Goal: Book appointment/travel/reservation

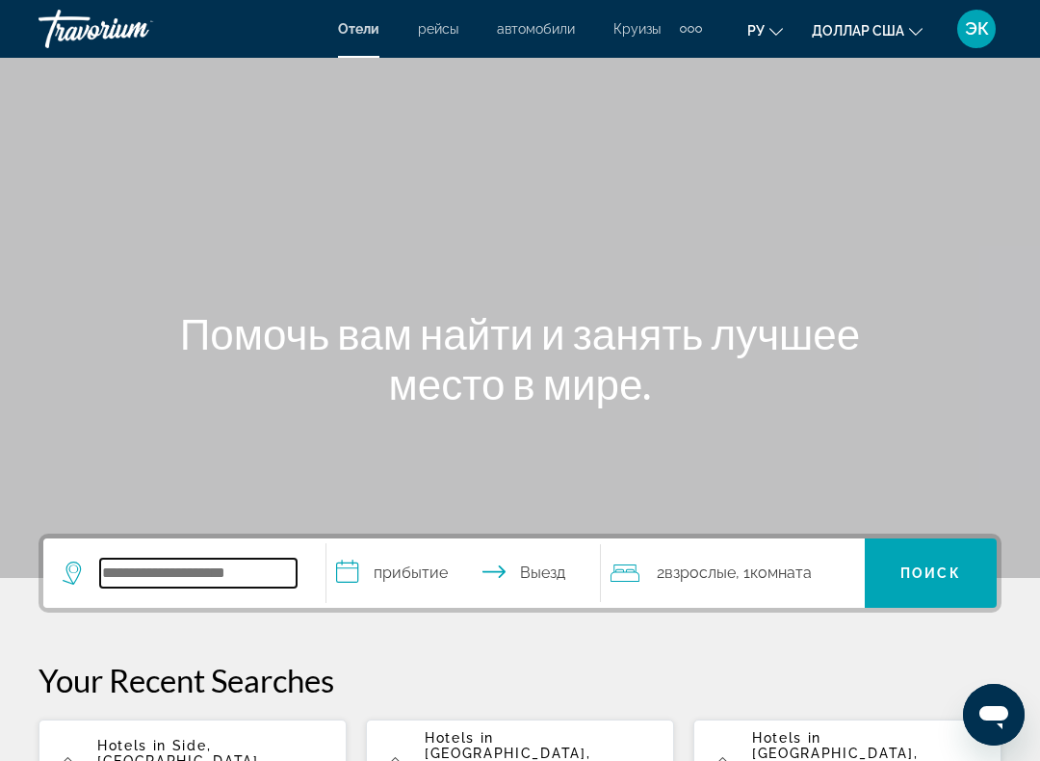
click at [267, 568] on input "Виджет поиска" at bounding box center [198, 573] width 196 height 29
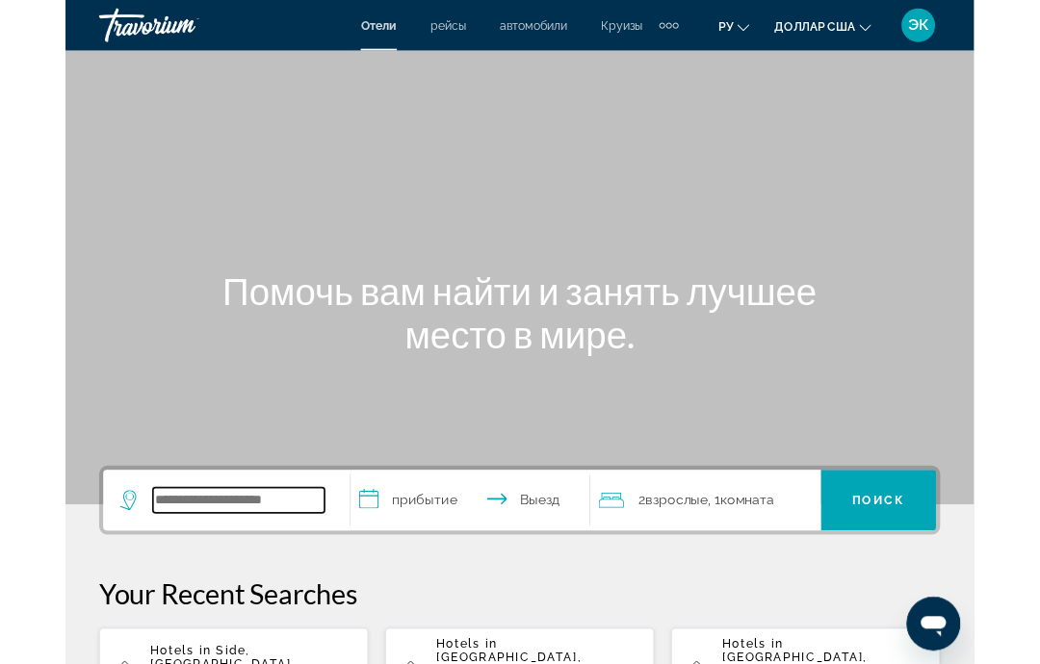
scroll to position [15, 0]
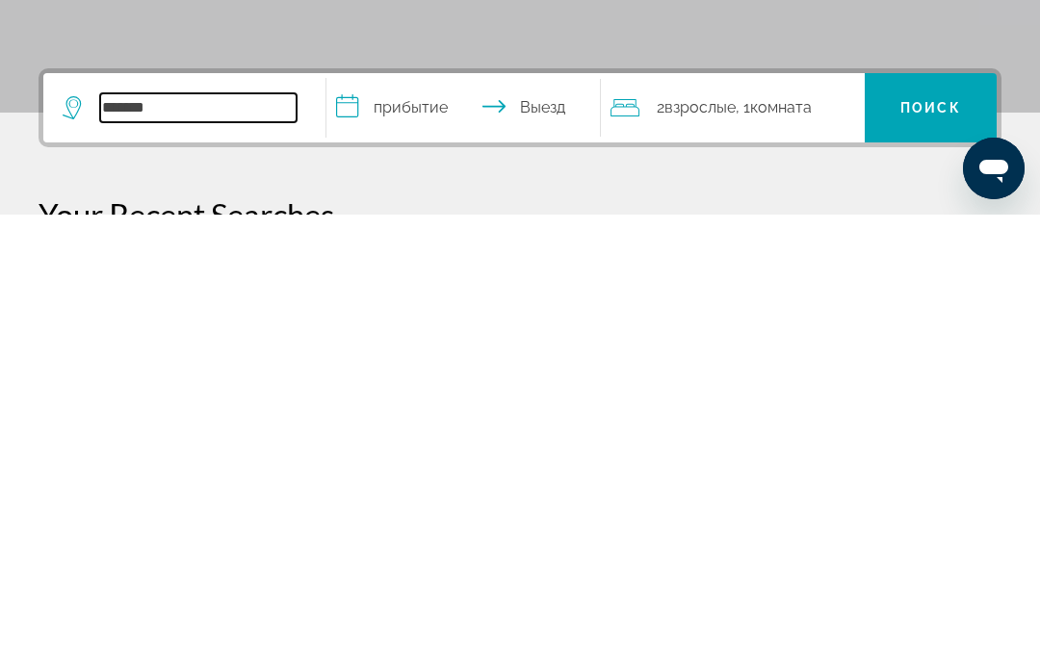
type input "*******"
click at [447, 523] on input "**********" at bounding box center [466, 560] width 281 height 75
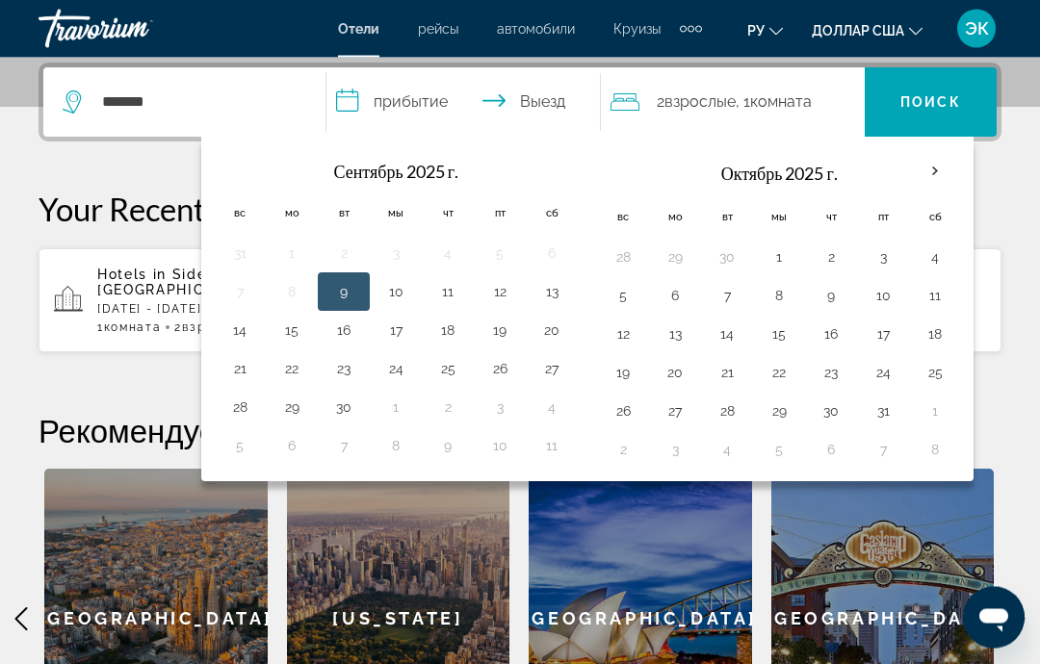
scroll to position [471, 0]
click at [924, 171] on th "В следующем месяце" at bounding box center [935, 171] width 52 height 42
click at [929, 174] on th "В следующем месяце" at bounding box center [935, 171] width 52 height 42
click at [924, 171] on th "В следующем месяце" at bounding box center [935, 171] width 52 height 42
click at [925, 169] on th "В следующем месяце" at bounding box center [935, 171] width 52 height 42
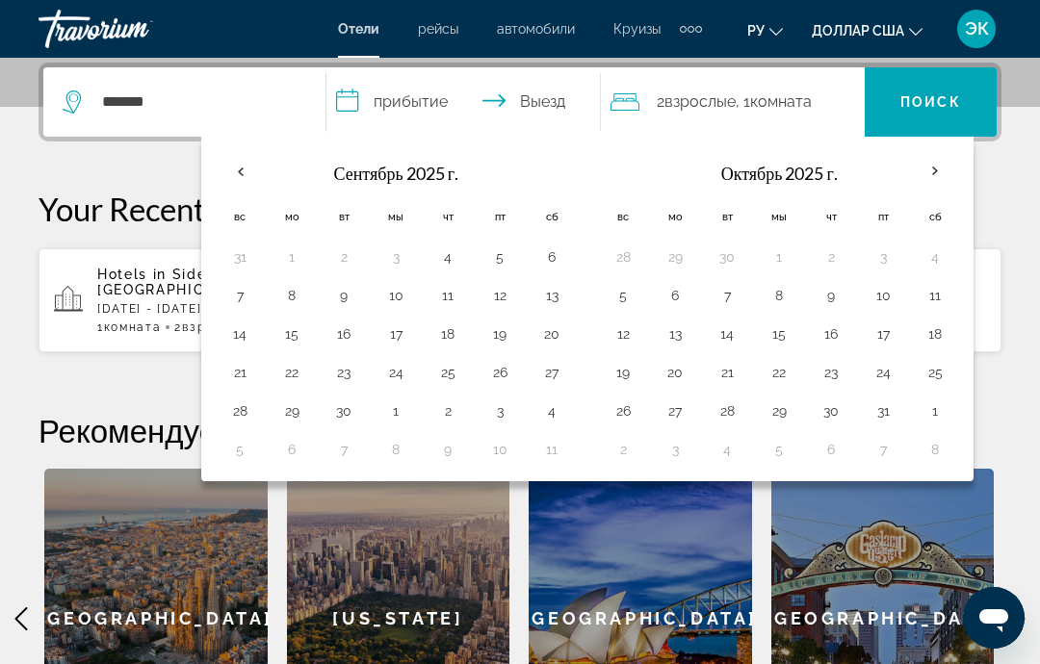
click at [924, 182] on th "В следующем месяце" at bounding box center [935, 171] width 52 height 42
click at [934, 172] on th "В следующем месяце" at bounding box center [935, 171] width 52 height 42
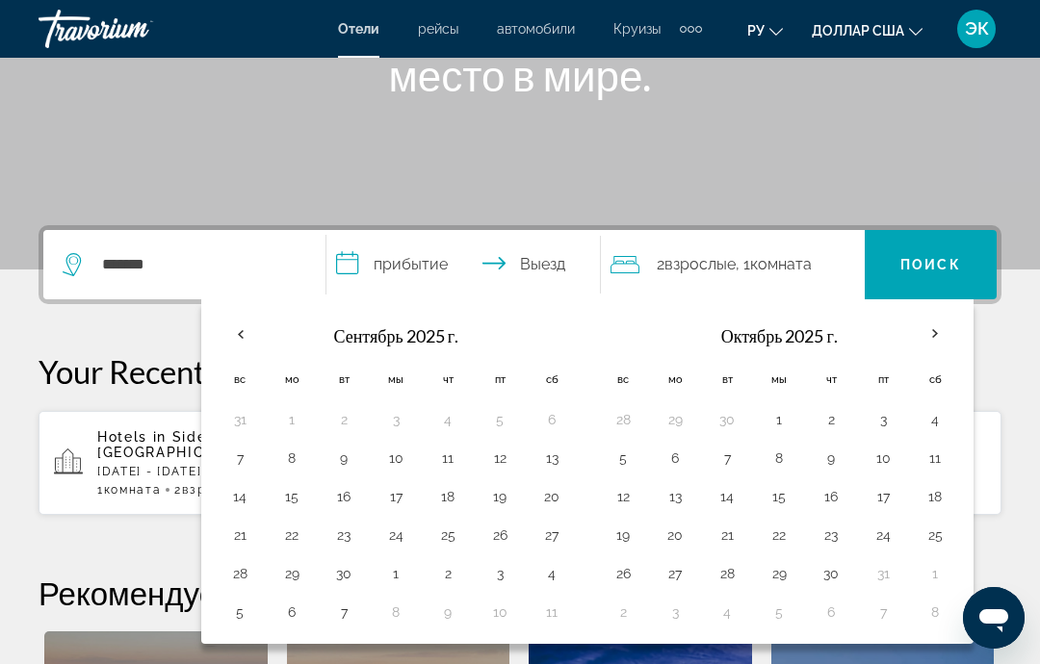
scroll to position [322, 0]
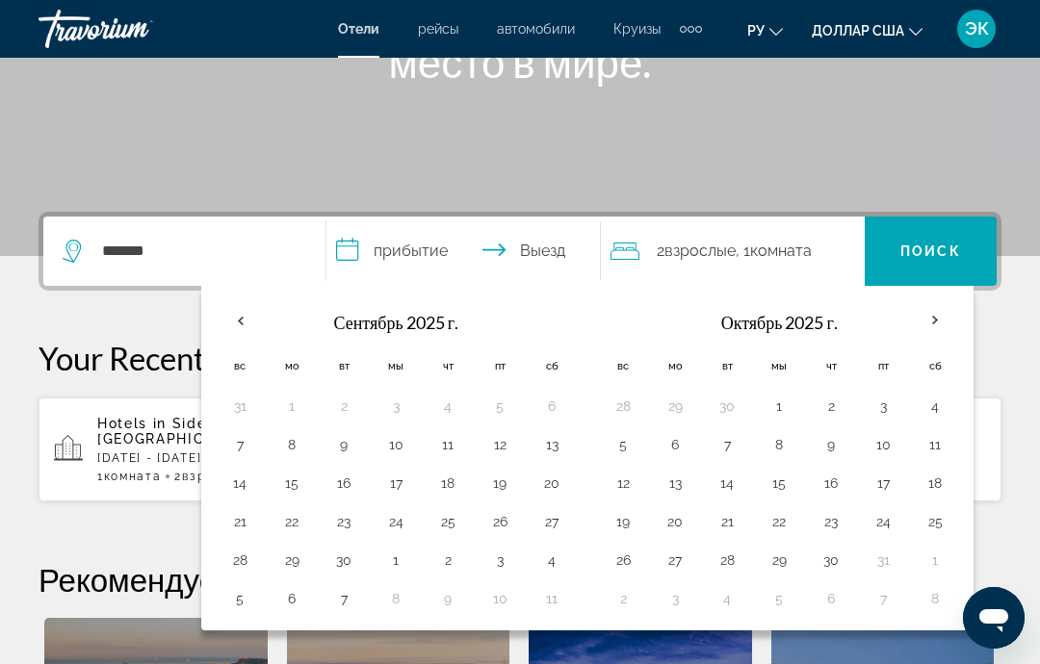
click at [935, 327] on th "В следующем месяце" at bounding box center [935, 320] width 52 height 42
click at [761, 39] on button "ру Английский Español французский Итальяно португальский русский" at bounding box center [765, 30] width 36 height 28
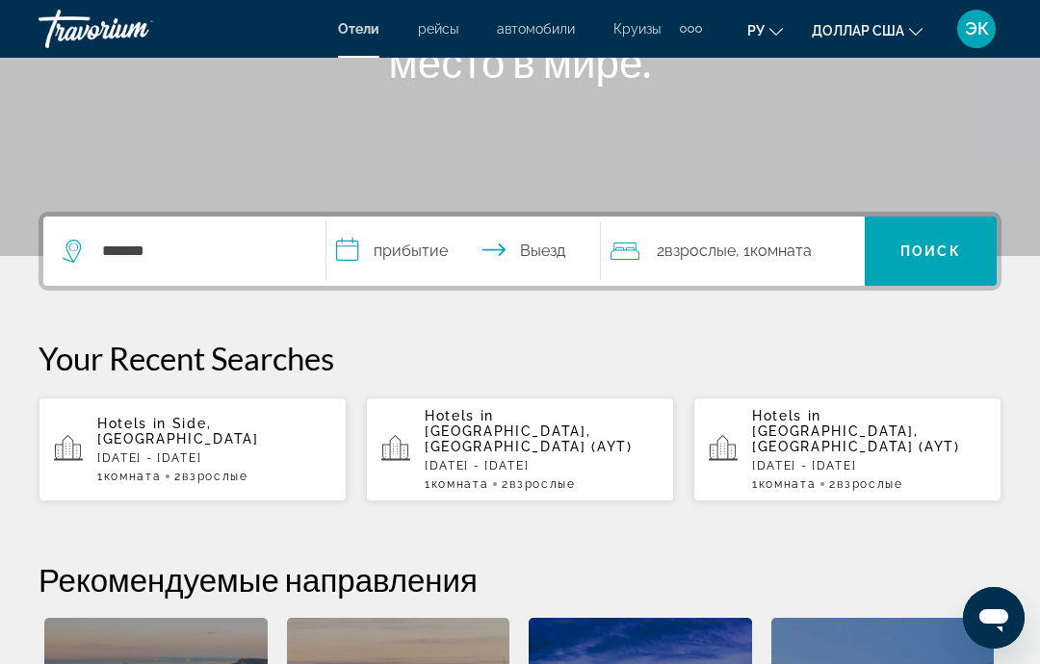
click at [973, 32] on font "ЭК" at bounding box center [977, 28] width 24 height 20
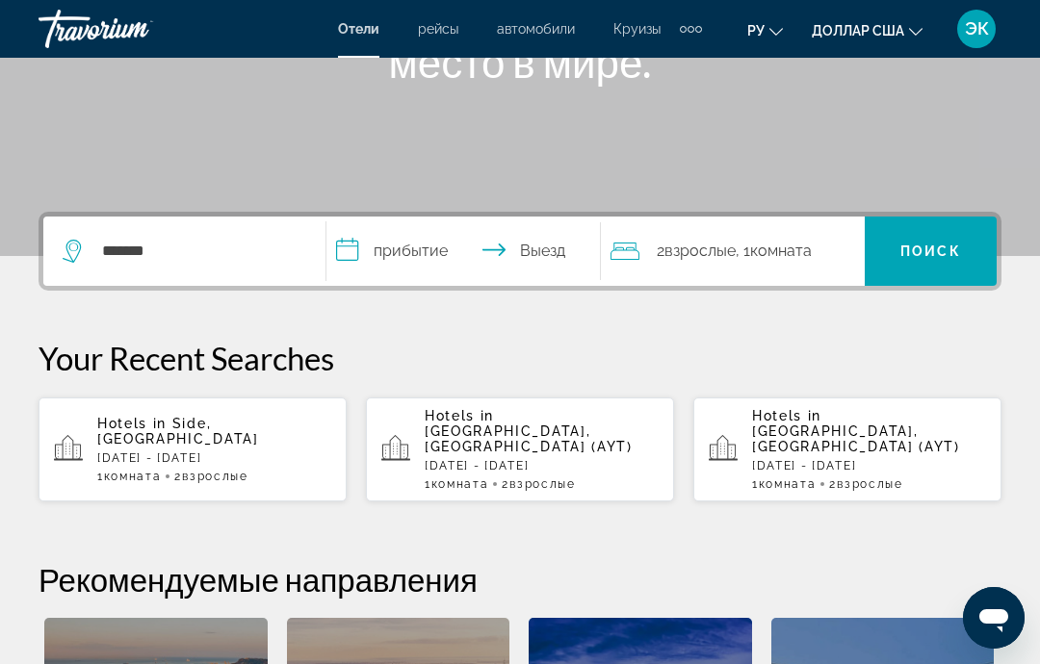
click at [903, 33] on font "доллар США" at bounding box center [858, 30] width 92 height 15
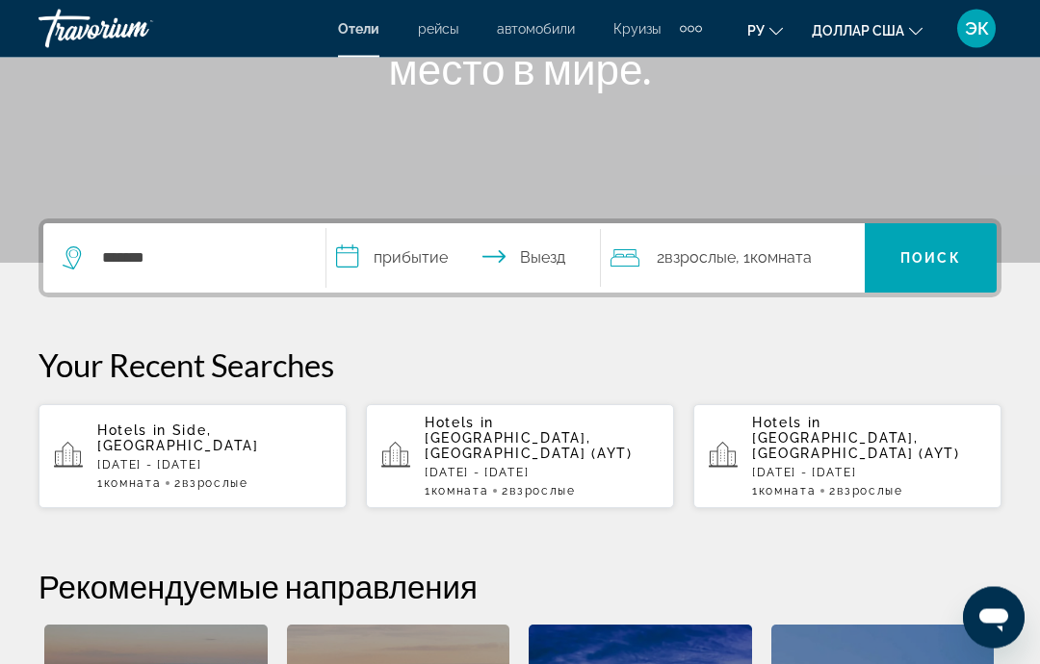
scroll to position [278, 0]
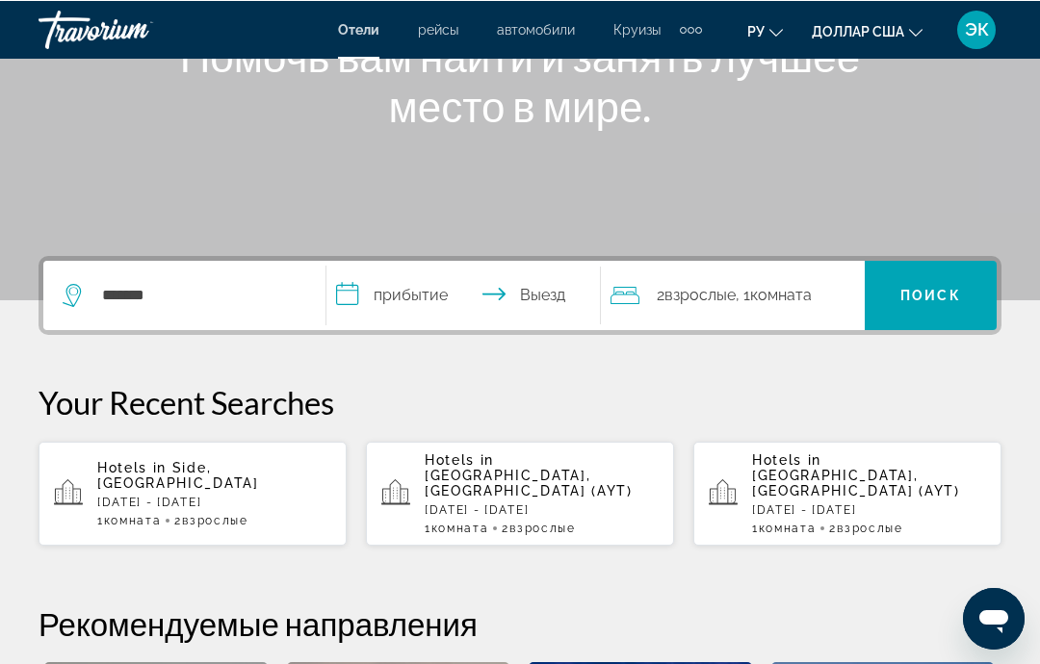
click at [440, 292] on input "**********" at bounding box center [466, 297] width 281 height 75
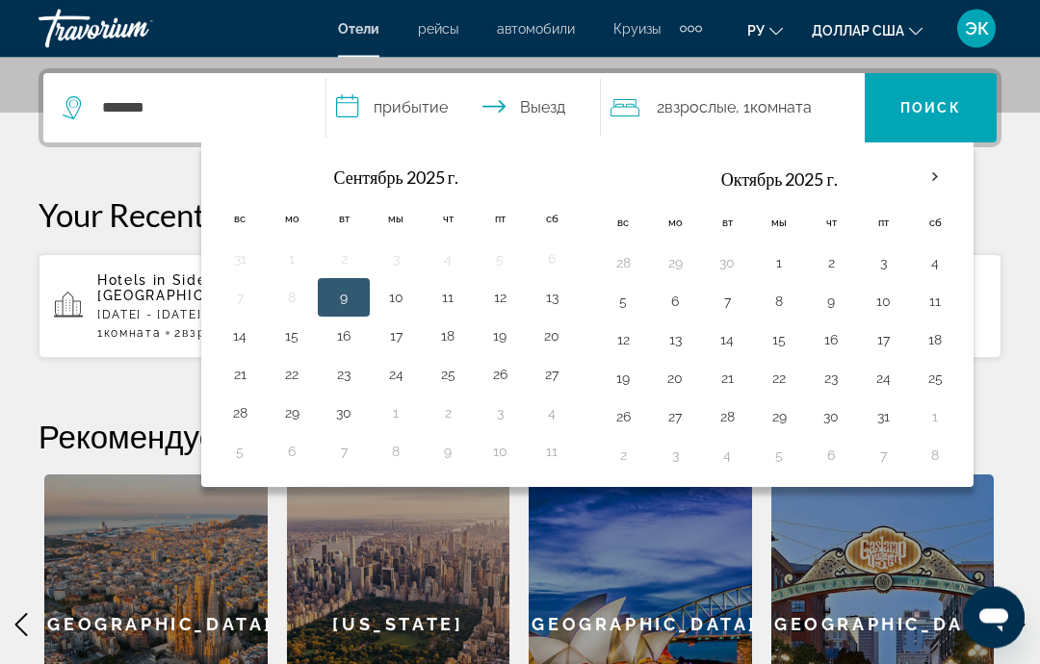
scroll to position [471, 0]
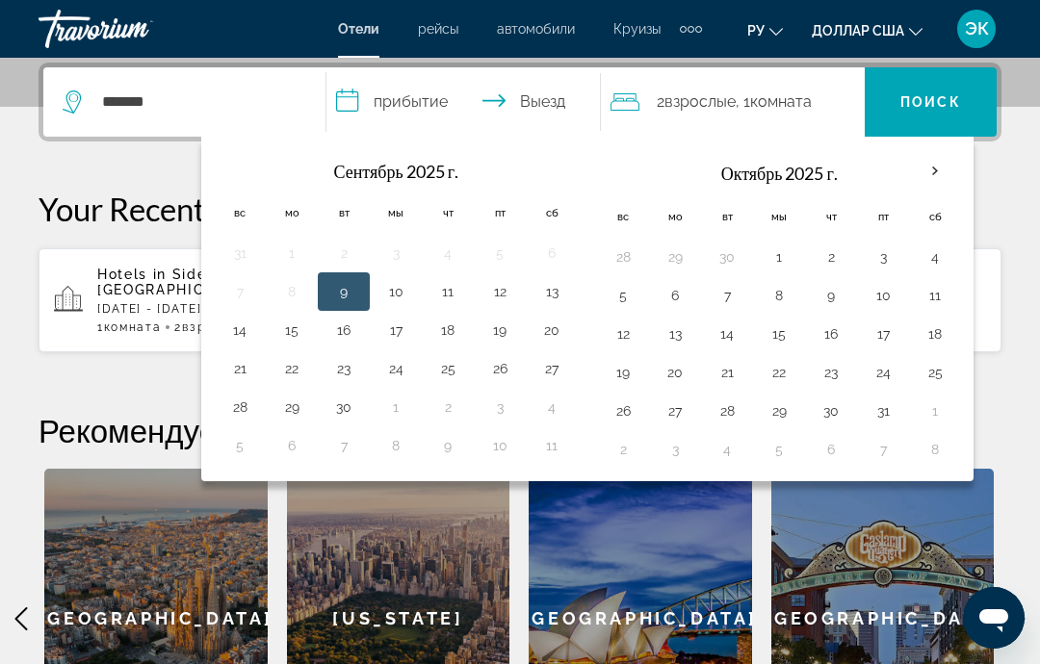
click at [302, 357] on button "22" at bounding box center [291, 368] width 31 height 27
click at [942, 248] on button "4" at bounding box center [935, 257] width 31 height 27
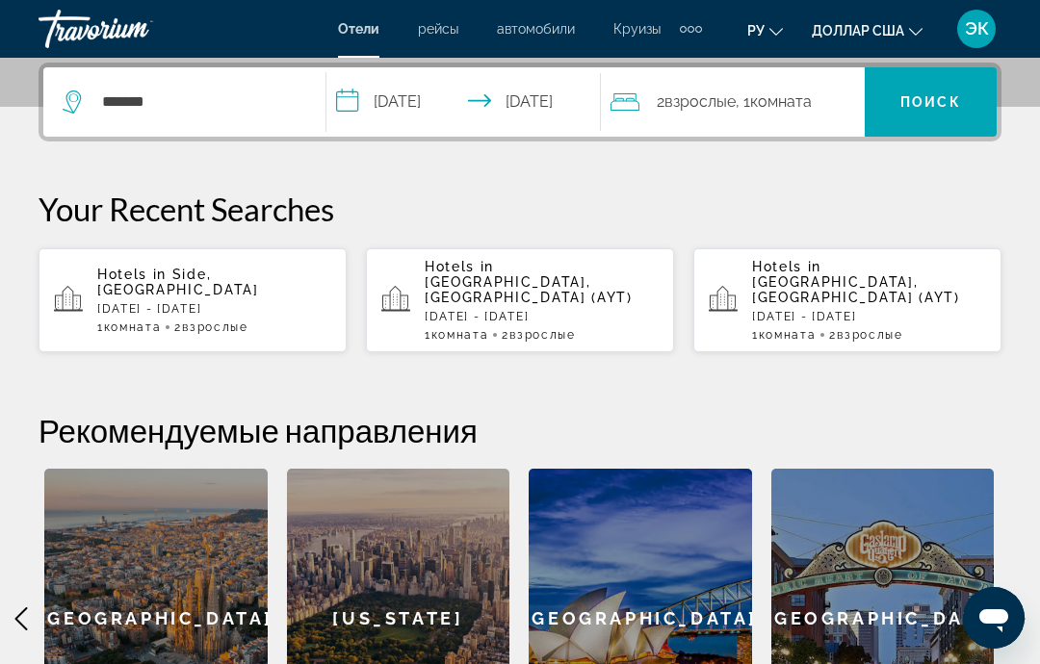
type input "**********"
click at [921, 119] on span "Виджет поиска" at bounding box center [931, 102] width 132 height 46
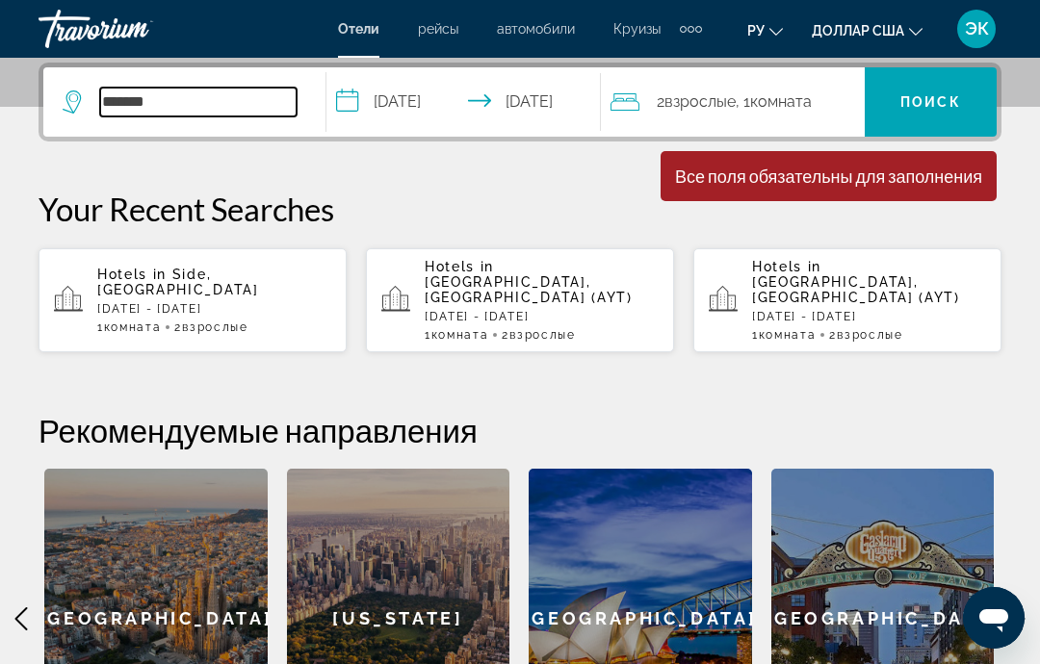
click at [253, 102] on input "*******" at bounding box center [198, 102] width 196 height 29
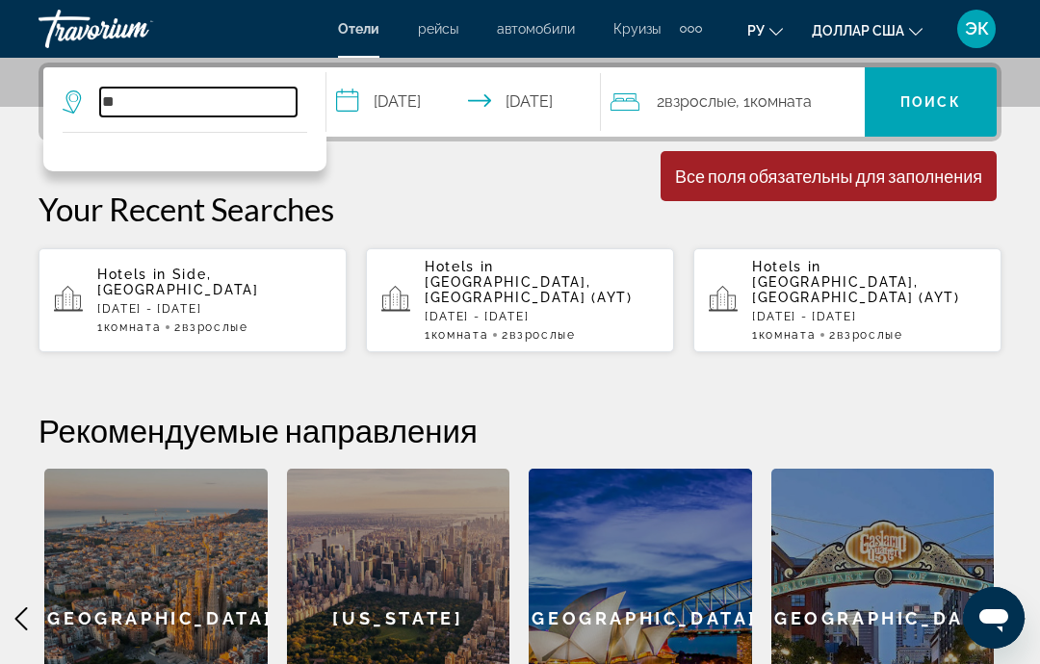
type input "*"
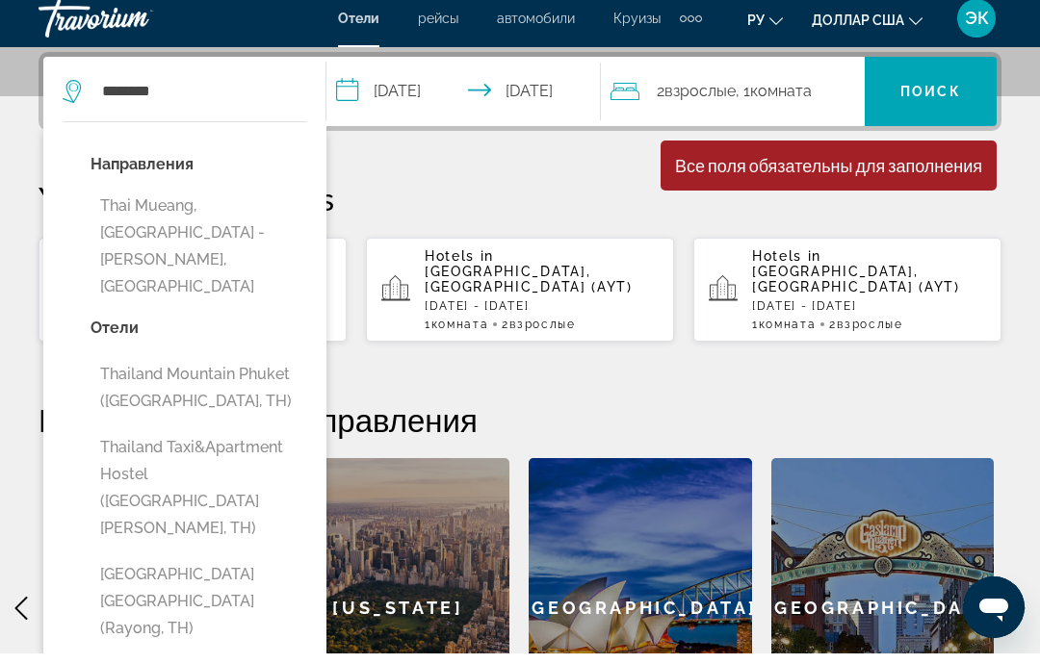
click at [207, 207] on button "Thai Mueang, [GEOGRAPHIC_DATA] - [PERSON_NAME], [GEOGRAPHIC_DATA]" at bounding box center [199, 256] width 217 height 117
type input "**********"
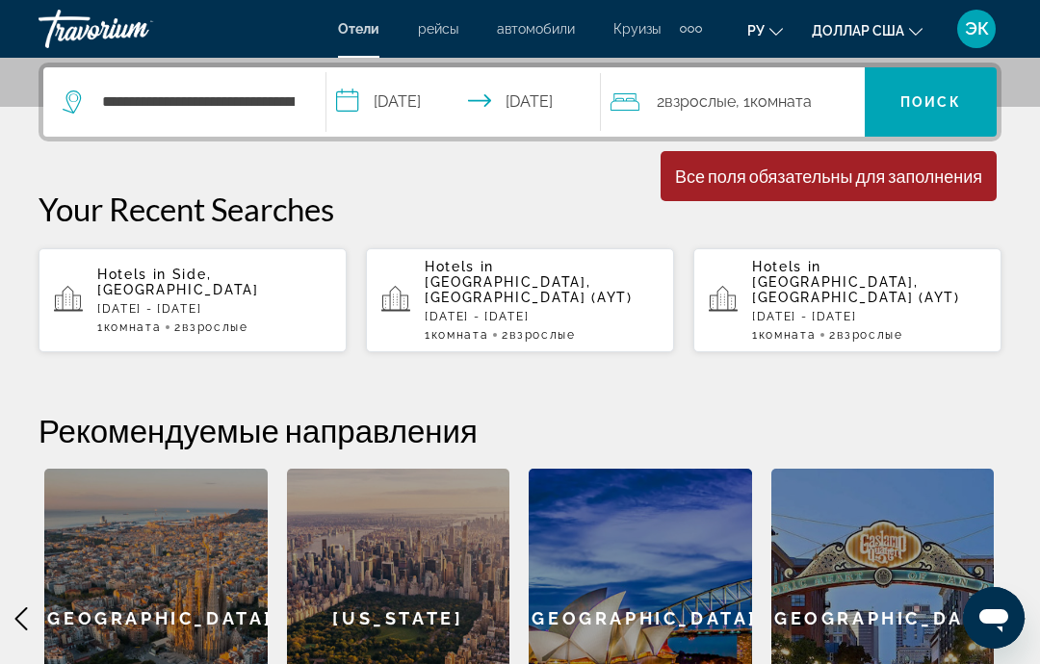
click at [935, 108] on font "Поиск" at bounding box center [930, 101] width 61 height 15
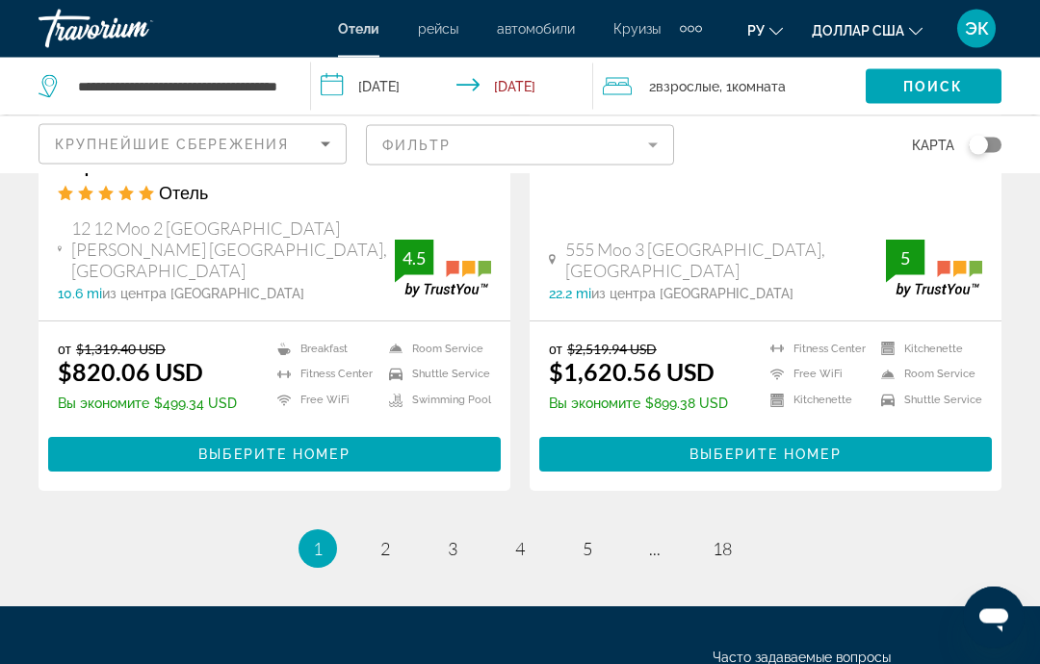
scroll to position [3969, 0]
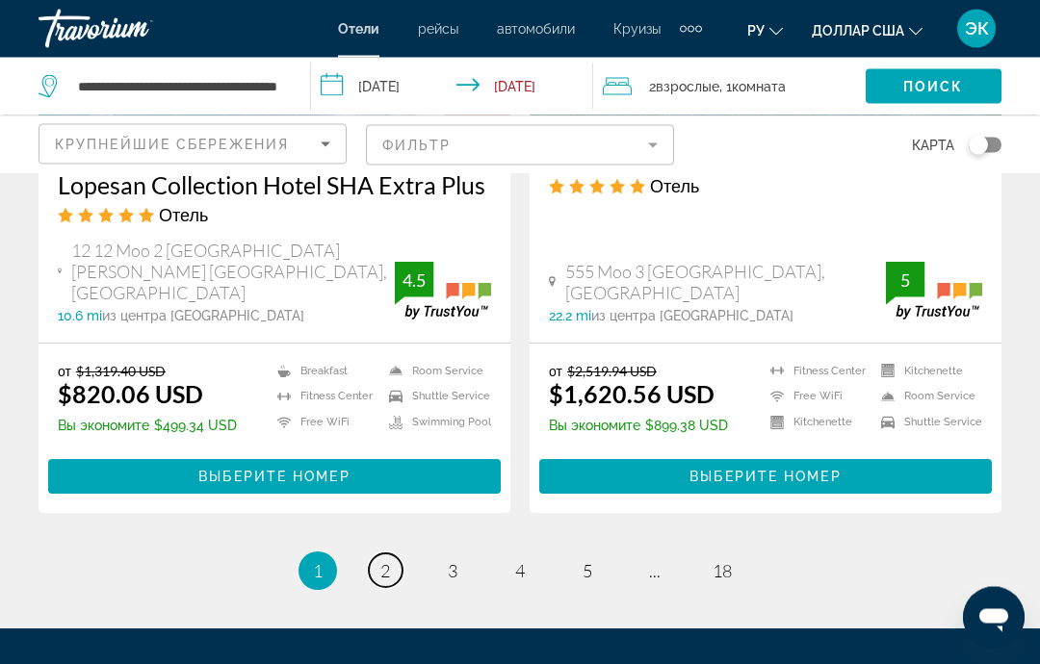
click at [387, 555] on link "page 2" at bounding box center [386, 572] width 34 height 34
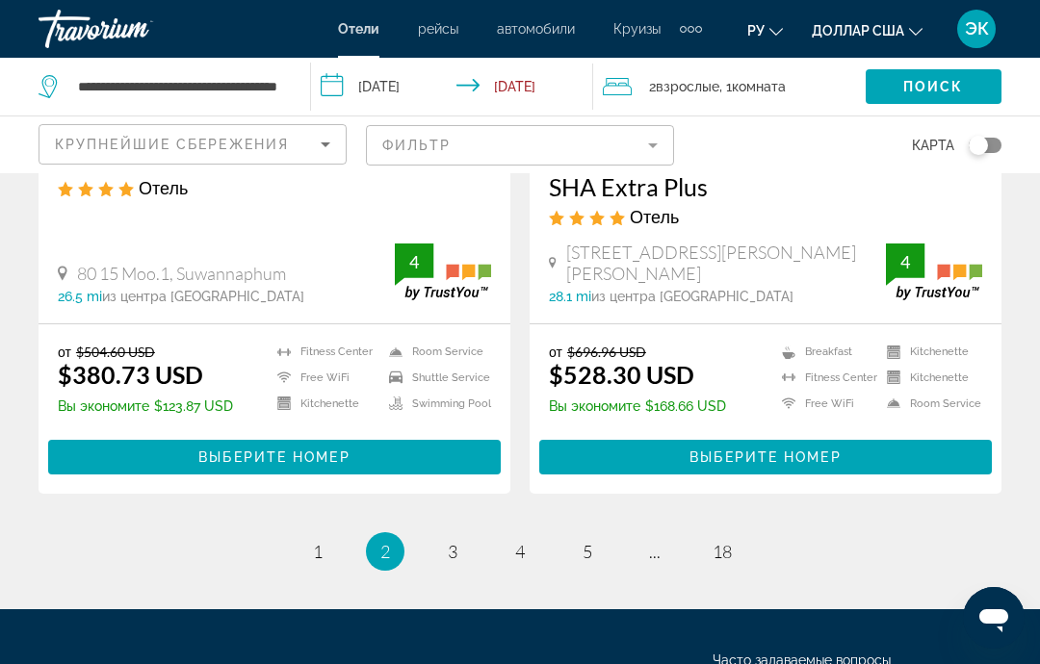
scroll to position [3982, 0]
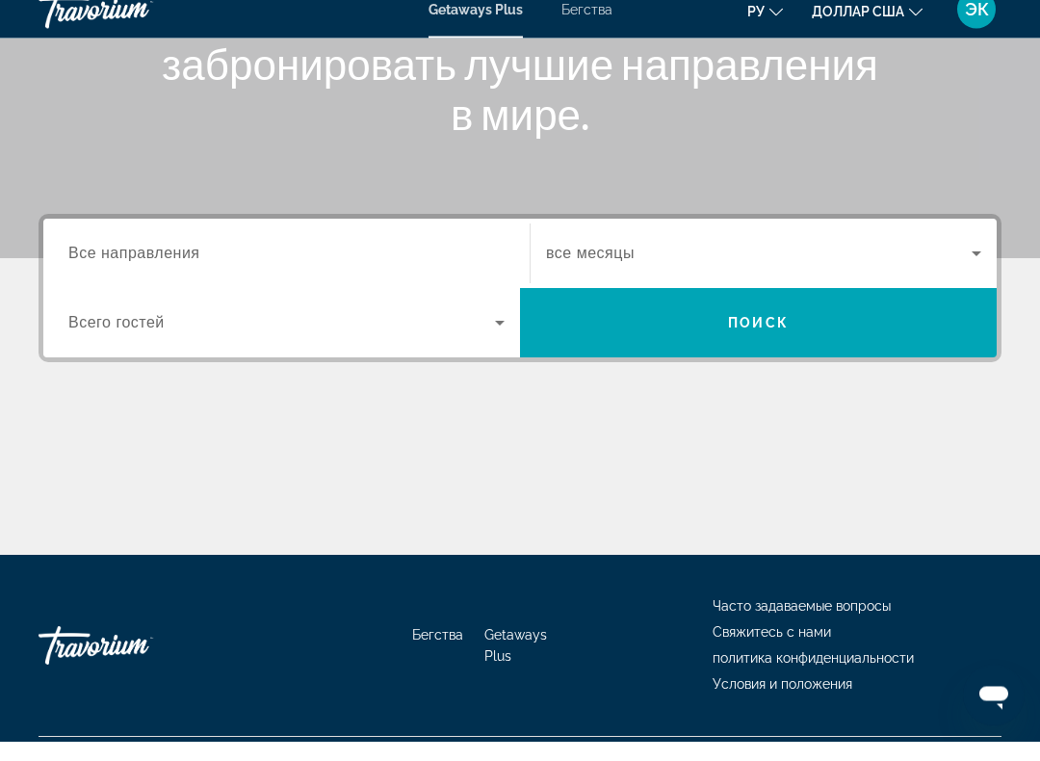
scroll to position [300, 0]
click at [466, 262] on input "Destination Все направления" at bounding box center [286, 273] width 436 height 23
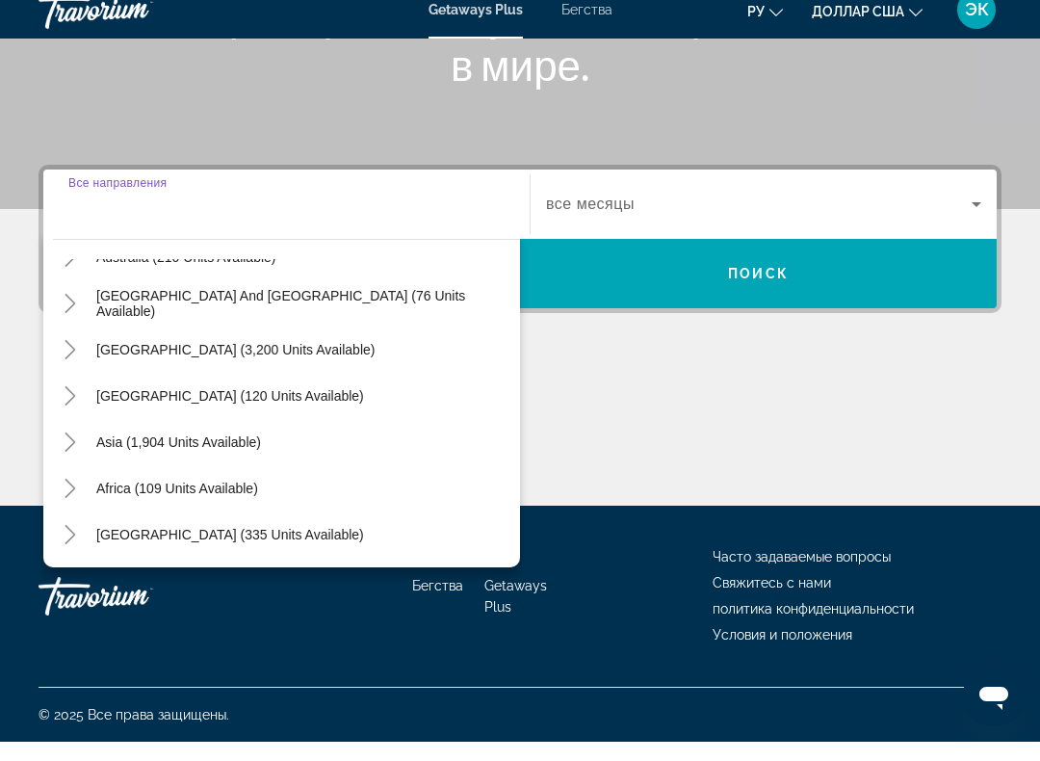
scroll to position [312, 0]
click at [243, 450] on span "Виджет поиска" at bounding box center [179, 461] width 184 height 46
type input "**********"
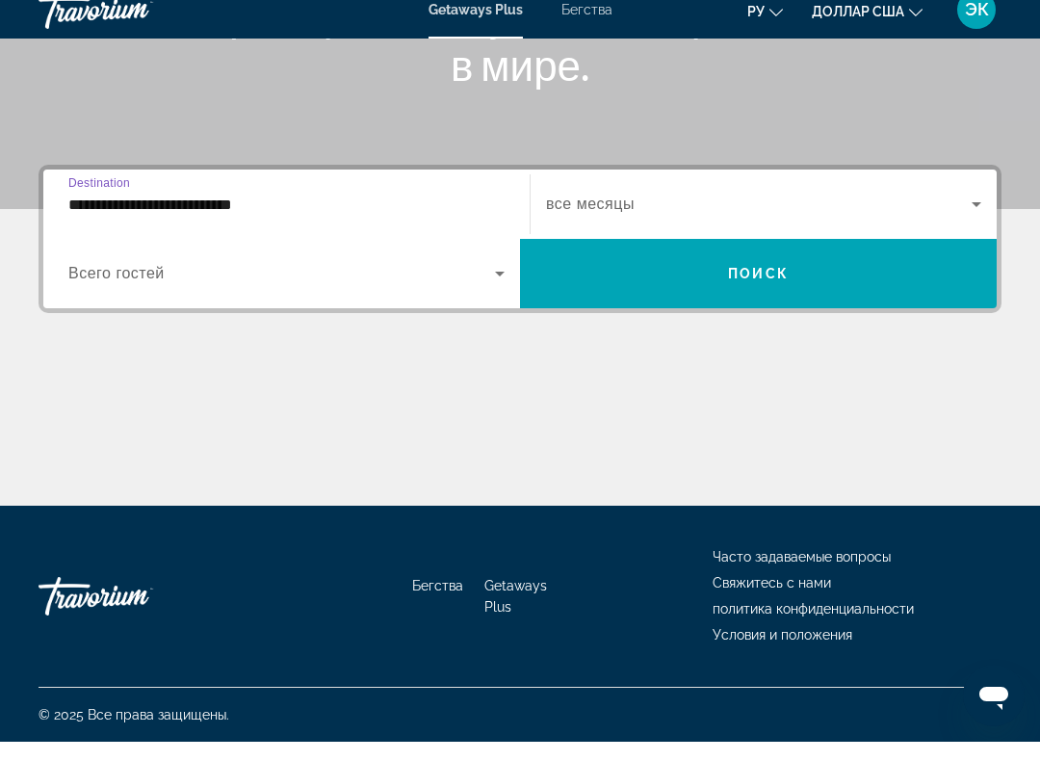
click at [500, 281] on icon "Виджет поиска" at bounding box center [499, 292] width 23 height 23
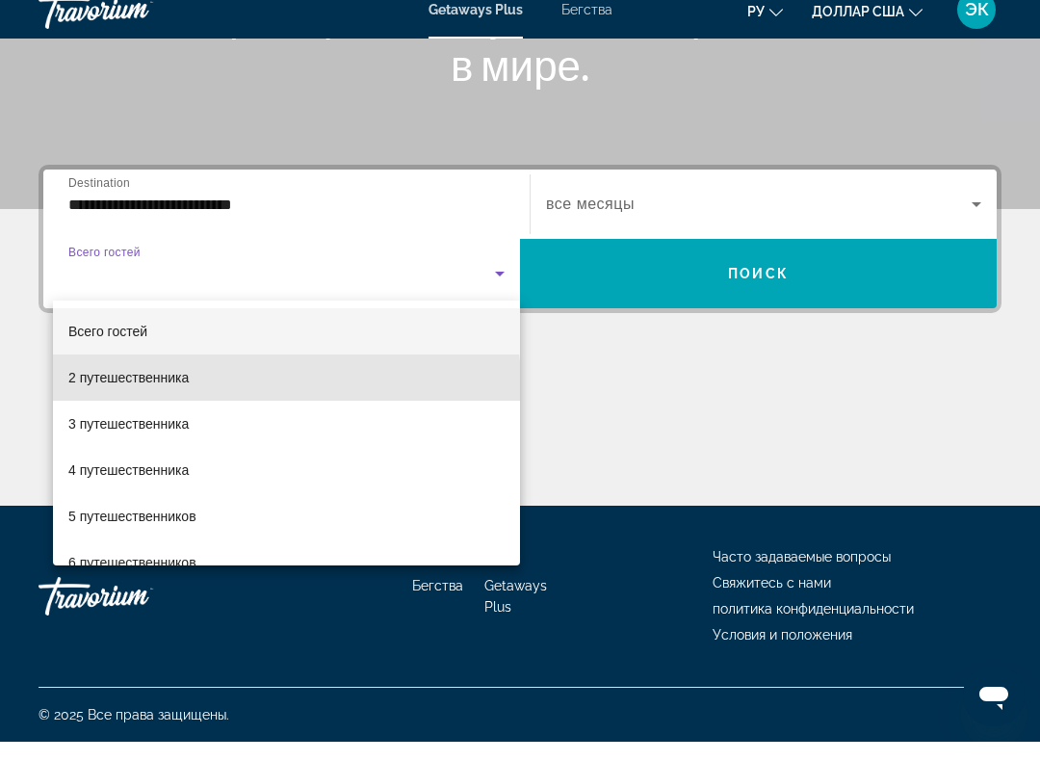
click at [185, 386] on span "2 путешественника" at bounding box center [128, 396] width 120 height 23
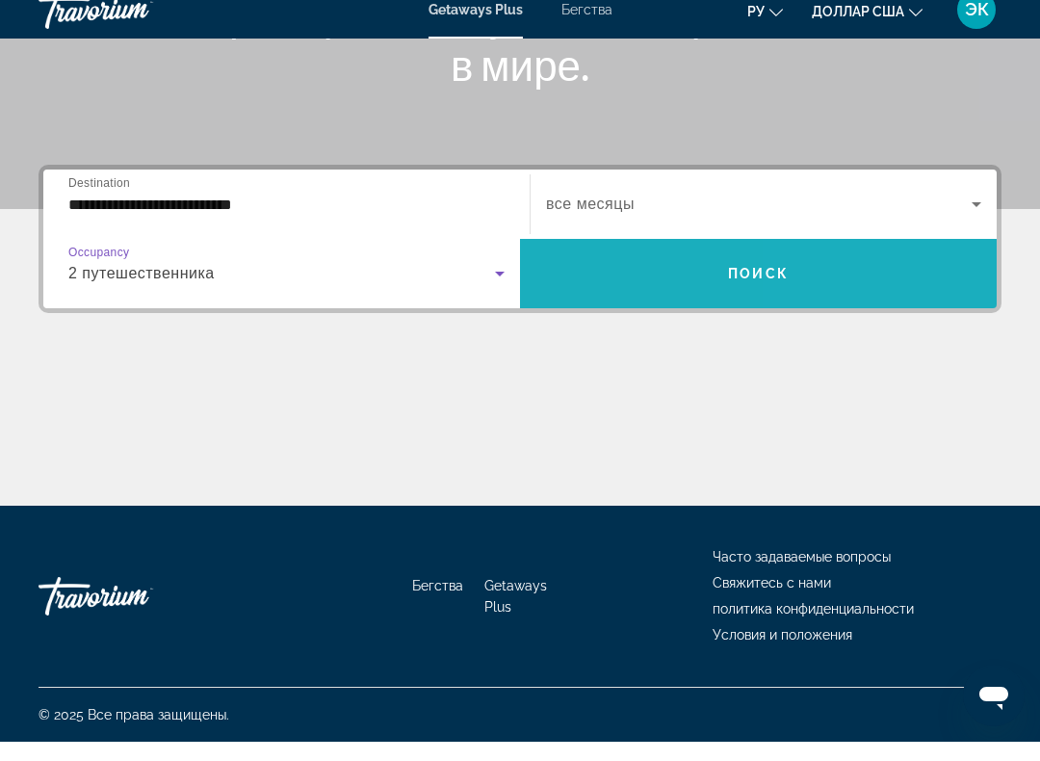
click at [894, 282] on span "Виджет поиска" at bounding box center [758, 293] width 477 height 46
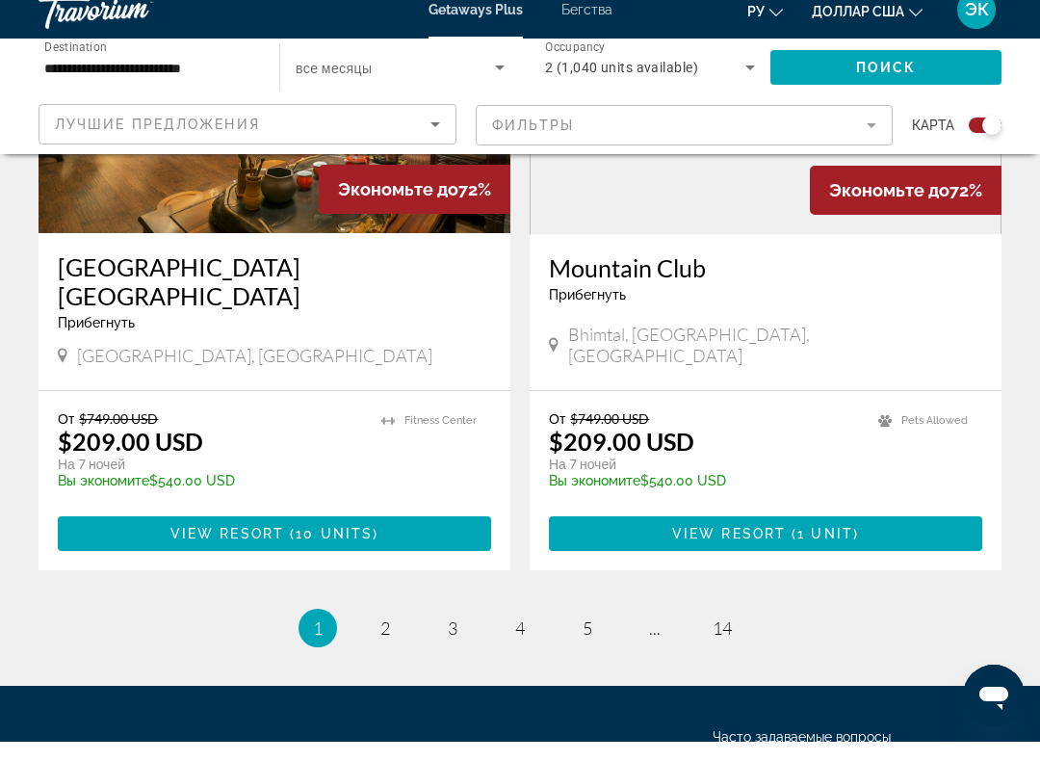
scroll to position [4378, 0]
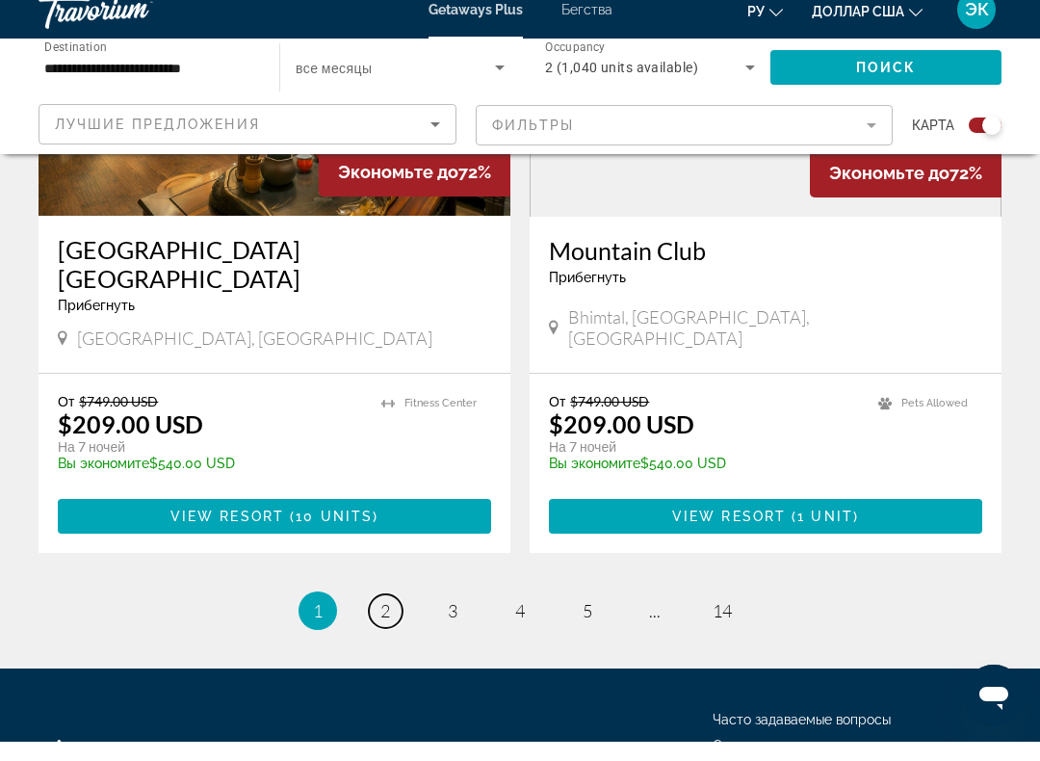
click at [380, 619] on span "2" at bounding box center [385, 629] width 10 height 21
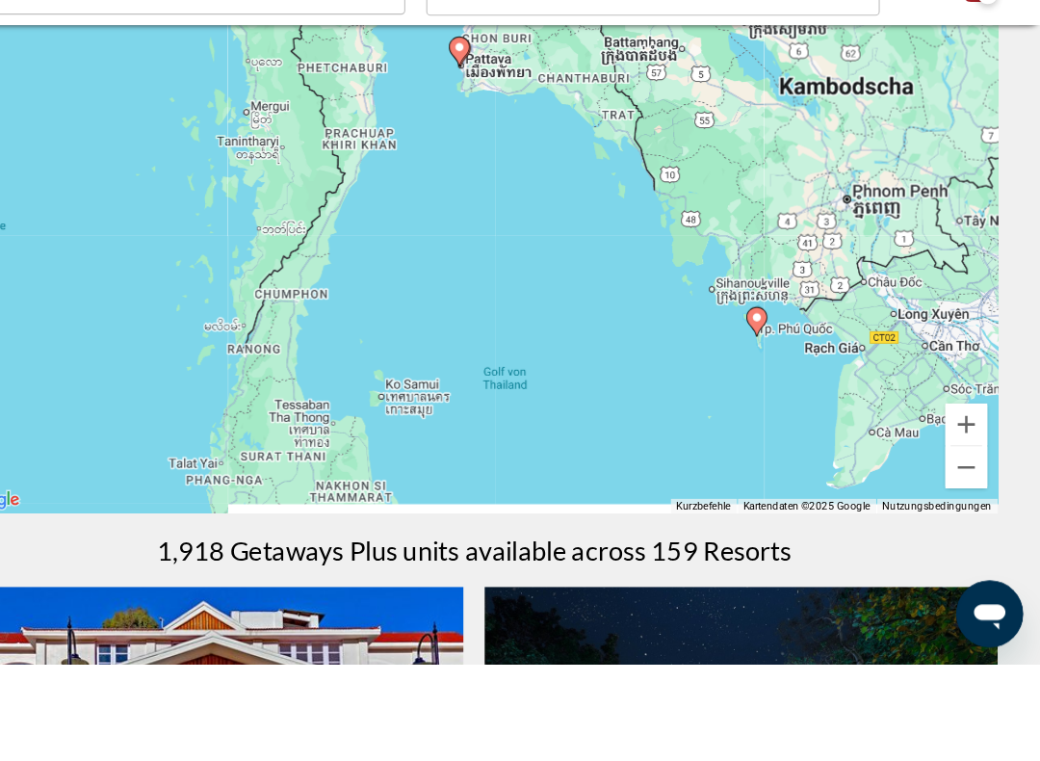
scroll to position [149, 0]
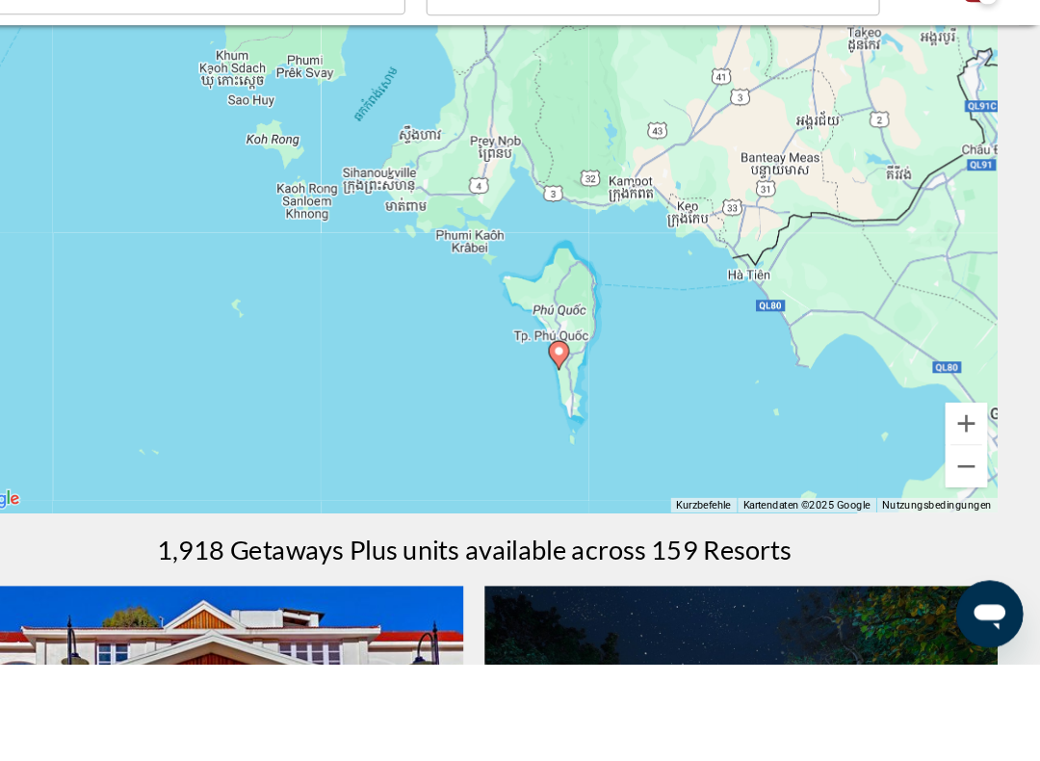
type input "**********"
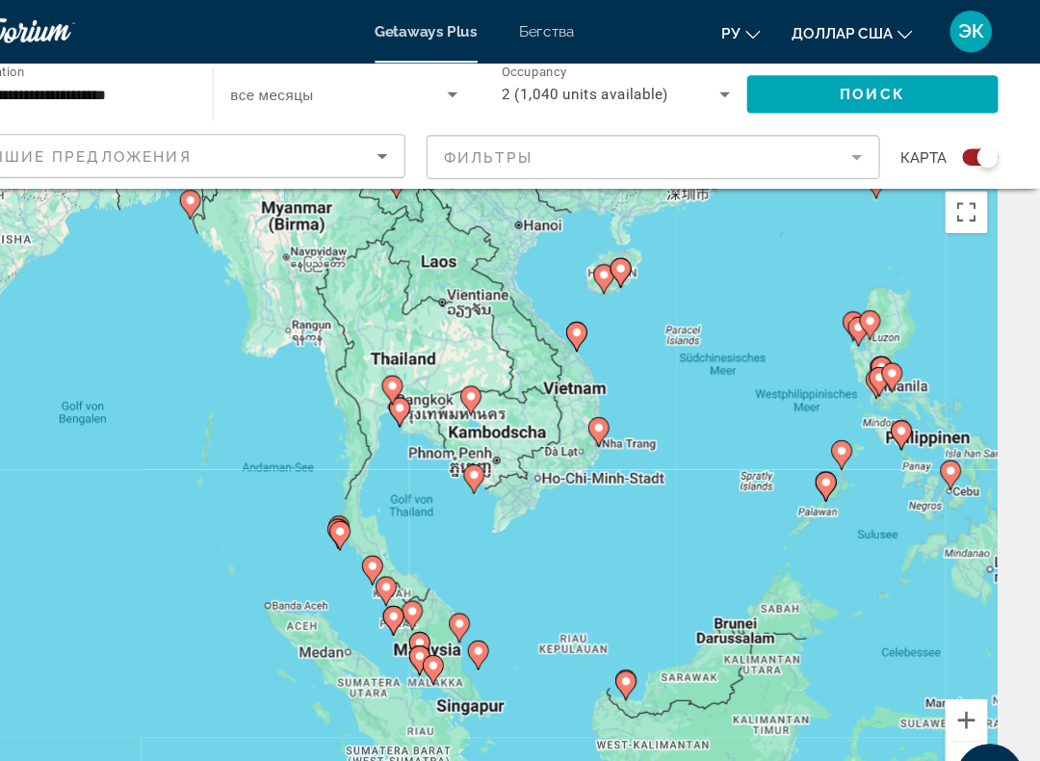
scroll to position [0, 0]
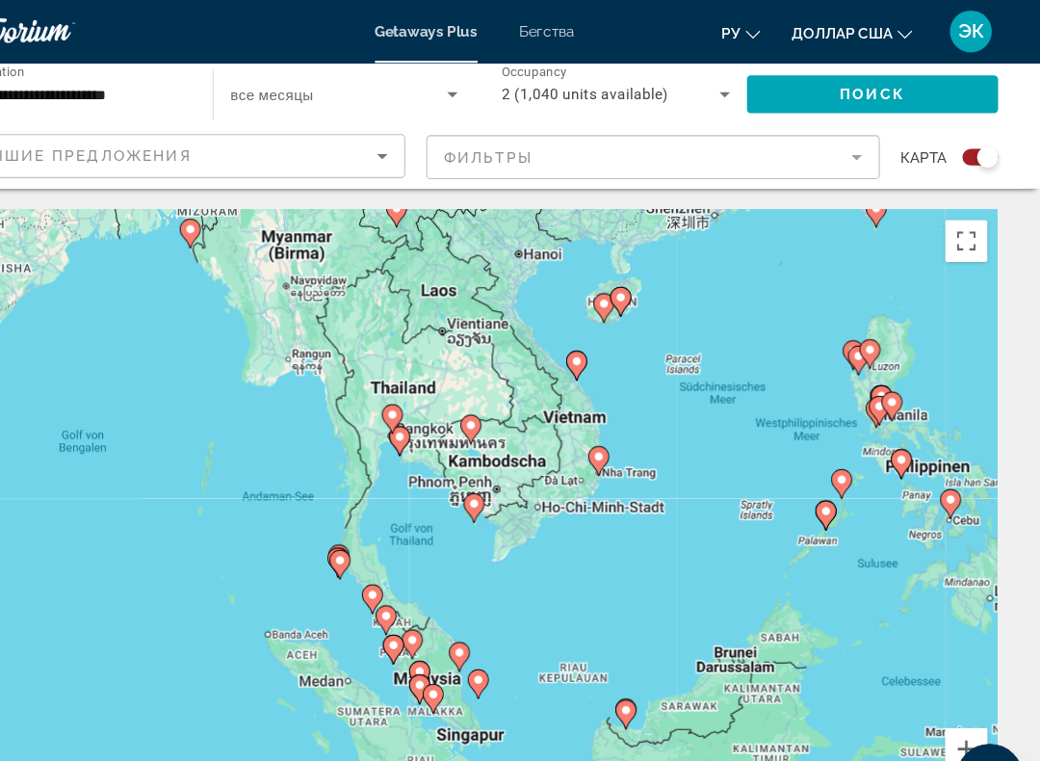
click at [856, 89] on span "Поиск" at bounding box center [886, 86] width 61 height 15
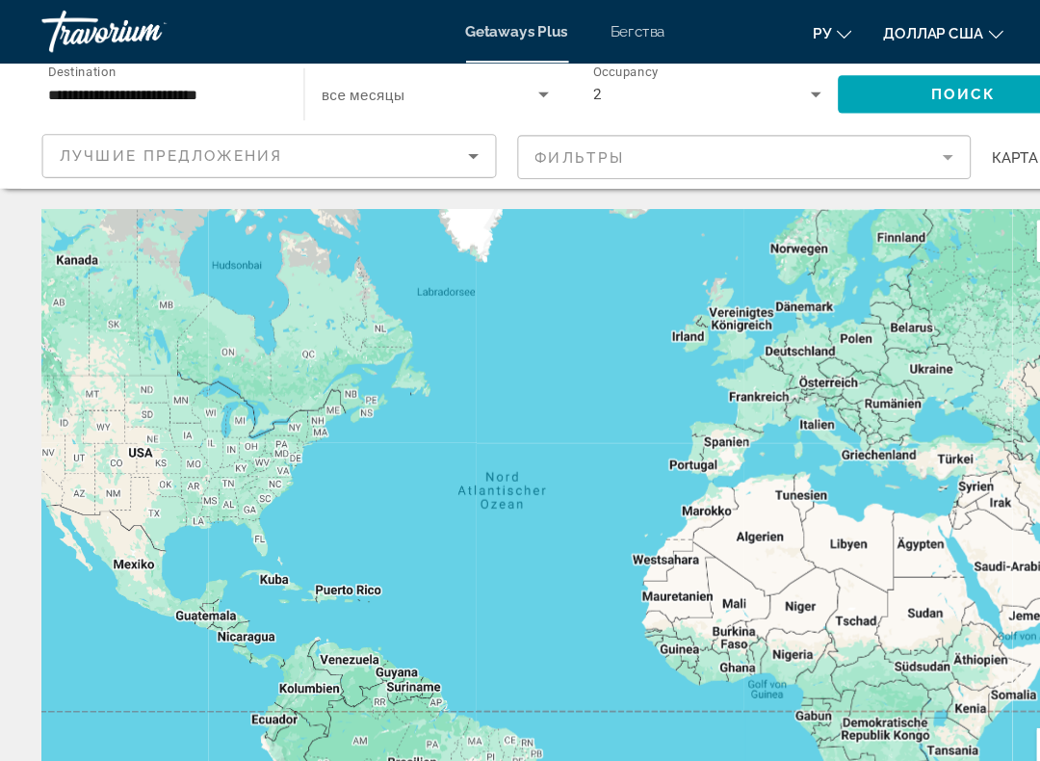
click at [864, 149] on mat-form-field "Фильтры" at bounding box center [685, 144] width 418 height 40
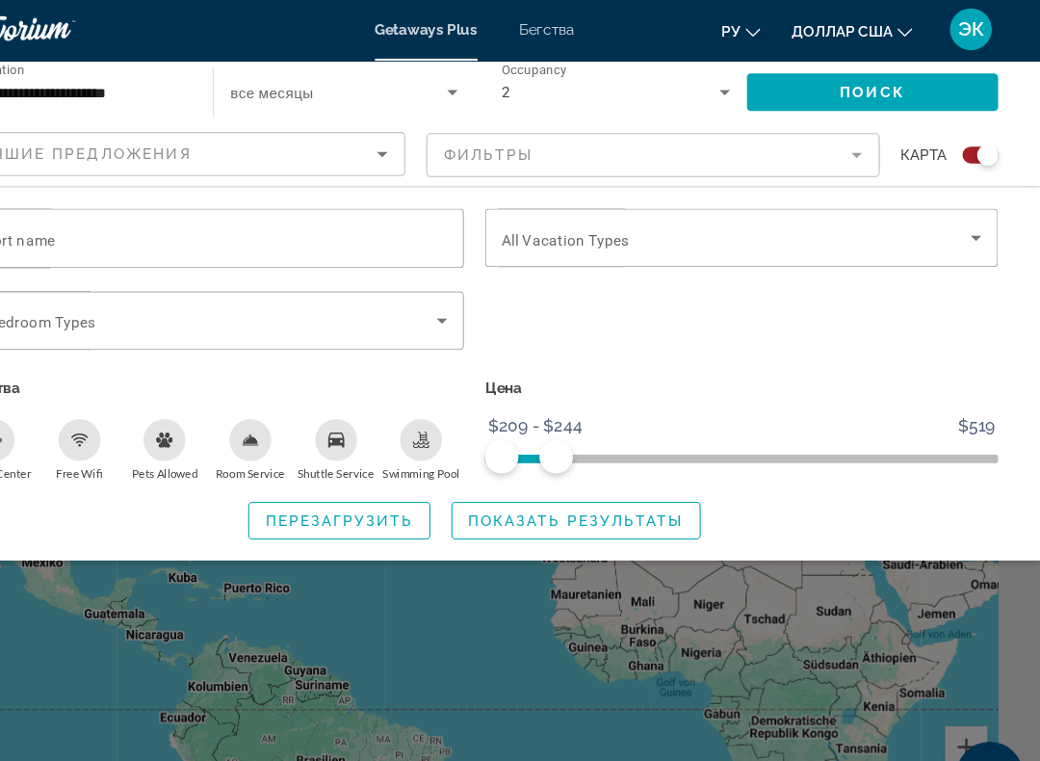
click at [970, 223] on icon "Search widget" at bounding box center [981, 220] width 23 height 23
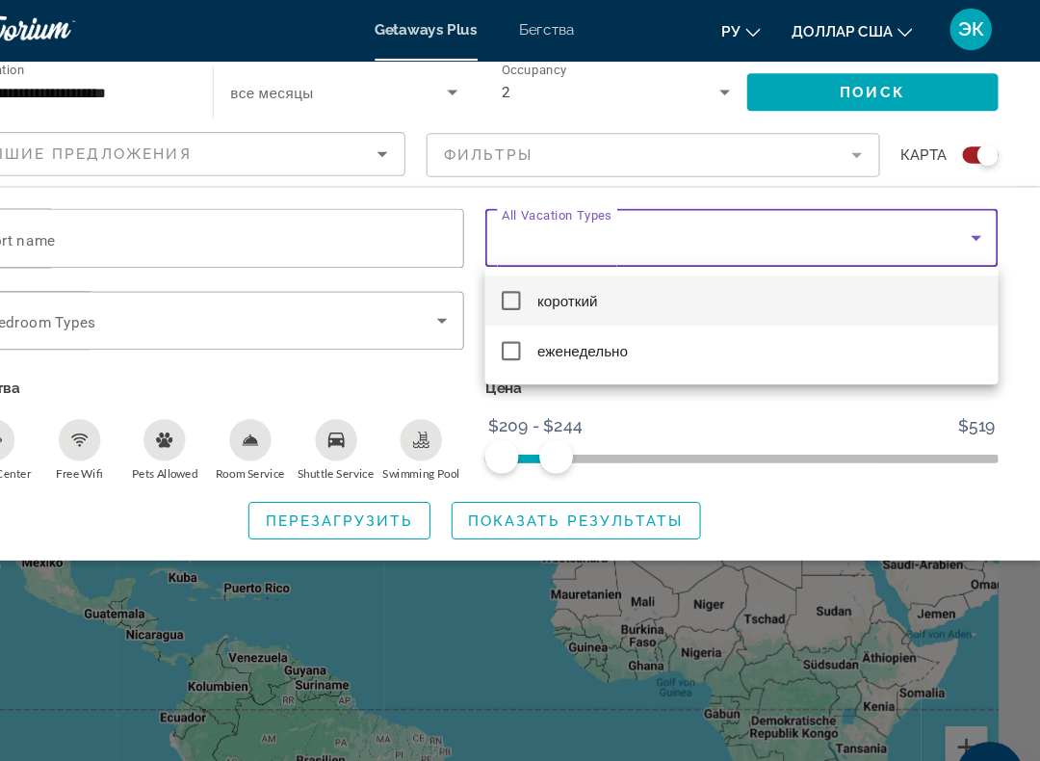
click at [545, 326] on mat-pseudo-checkbox at bounding box center [553, 324] width 17 height 17
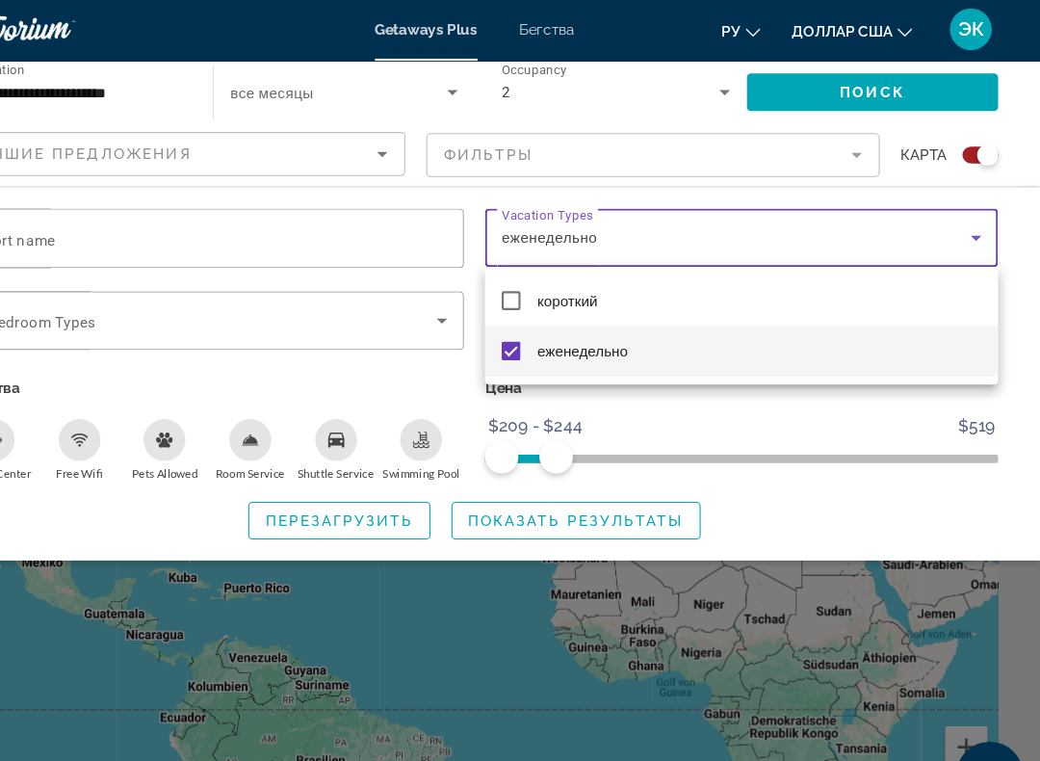
click at [678, 366] on div at bounding box center [520, 380] width 1040 height 761
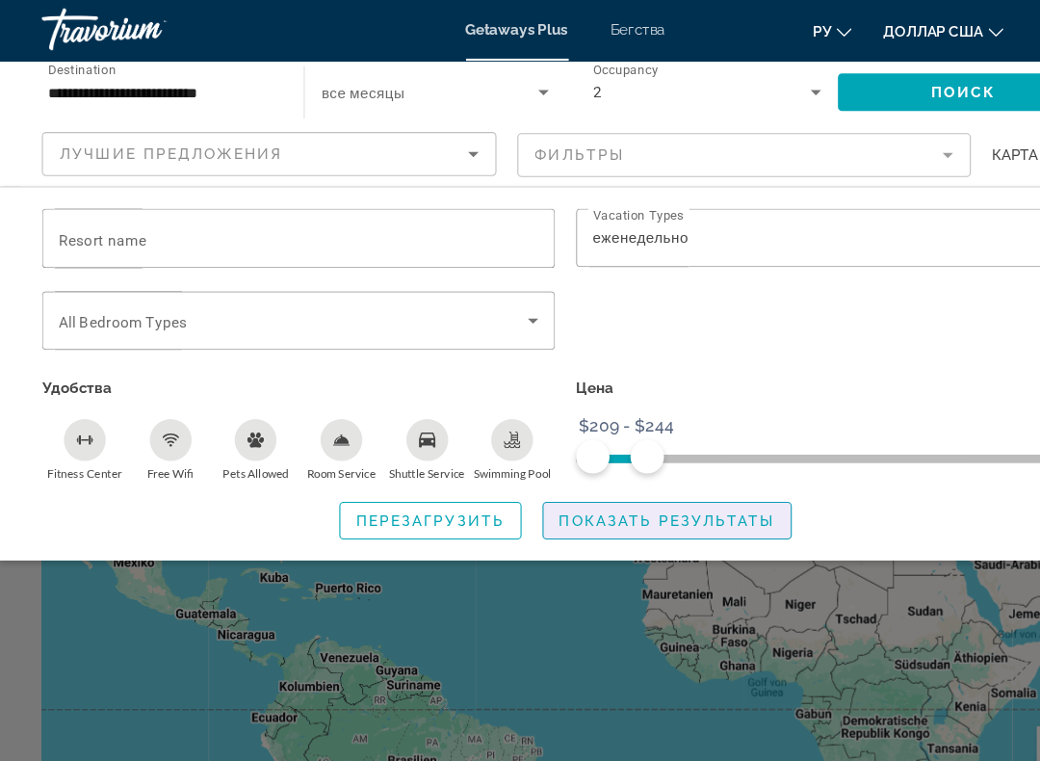
click at [690, 484] on span "Search widget" at bounding box center [613, 480] width 227 height 46
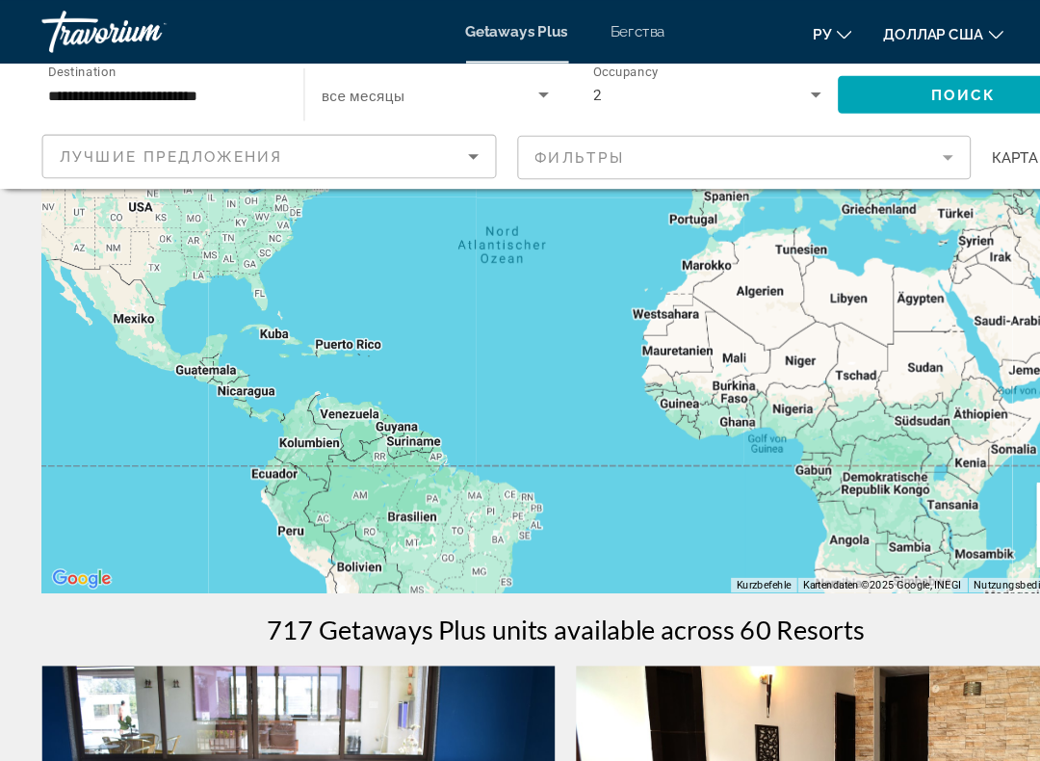
scroll to position [216, 0]
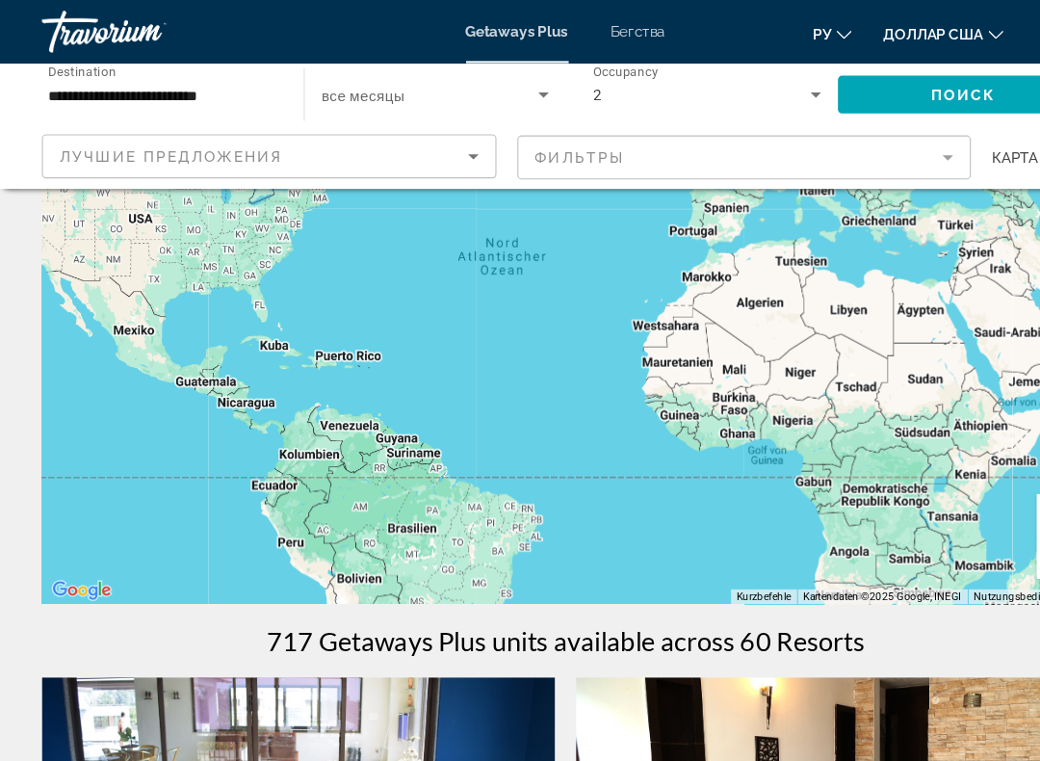
click at [868, 146] on mat-form-field "Фильтры" at bounding box center [685, 144] width 418 height 40
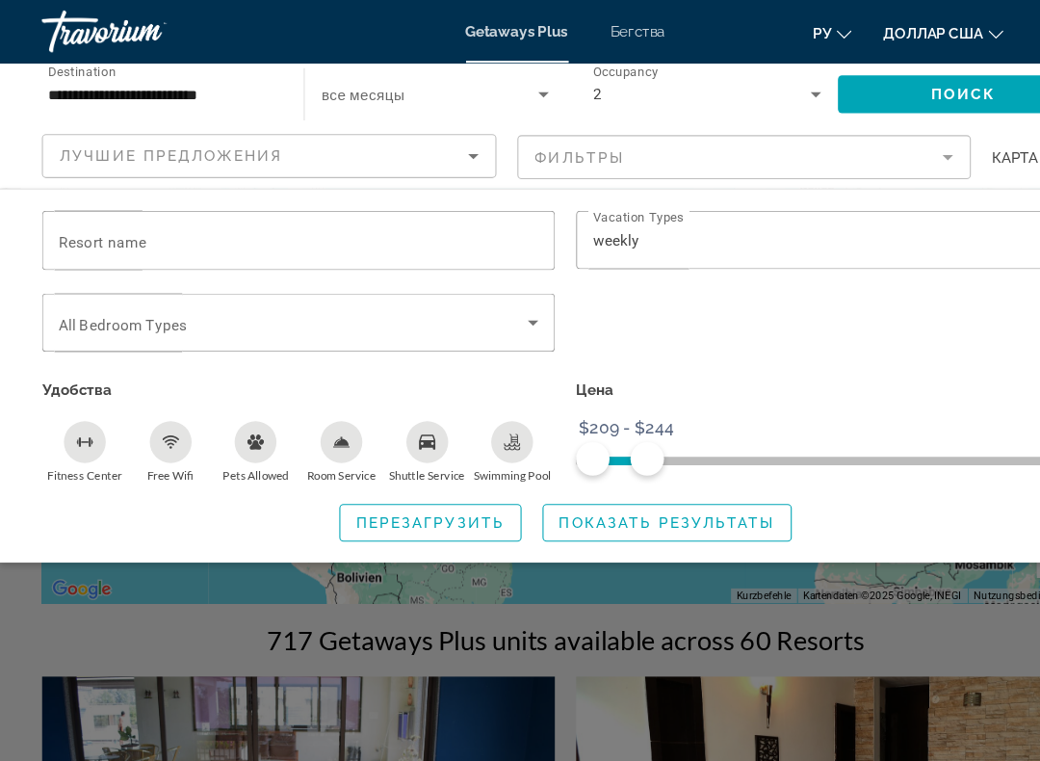
click at [440, 482] on span "Перезагрузить" at bounding box center [395, 480] width 136 height 15
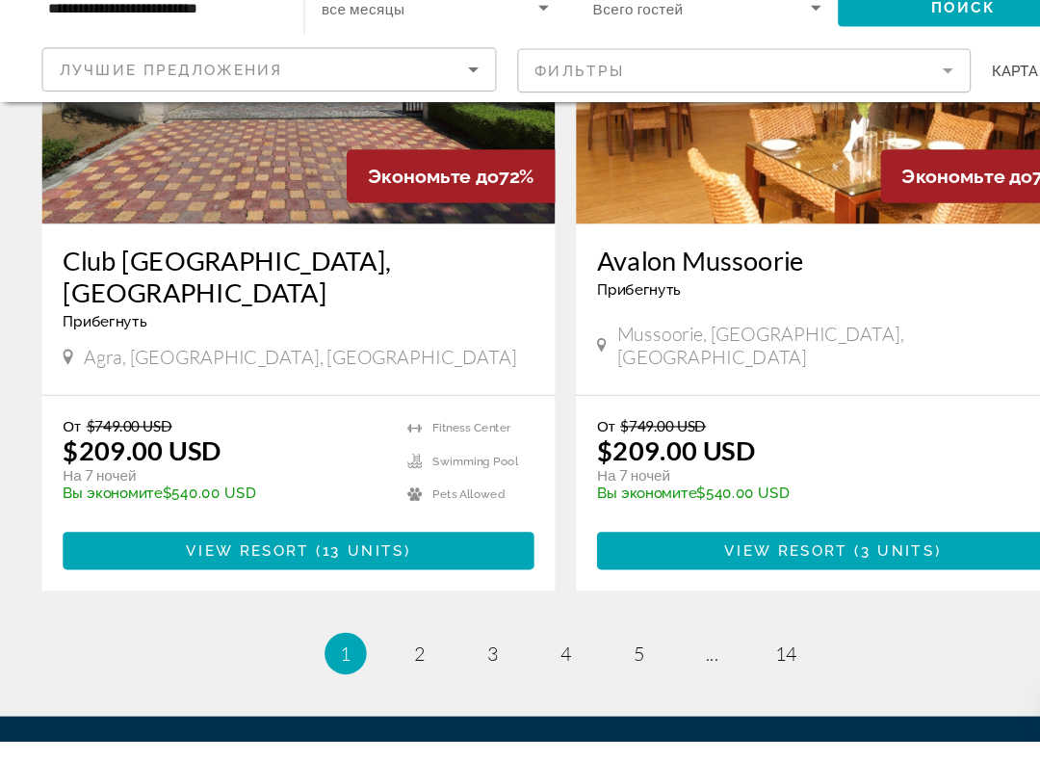
scroll to position [4349, 0]
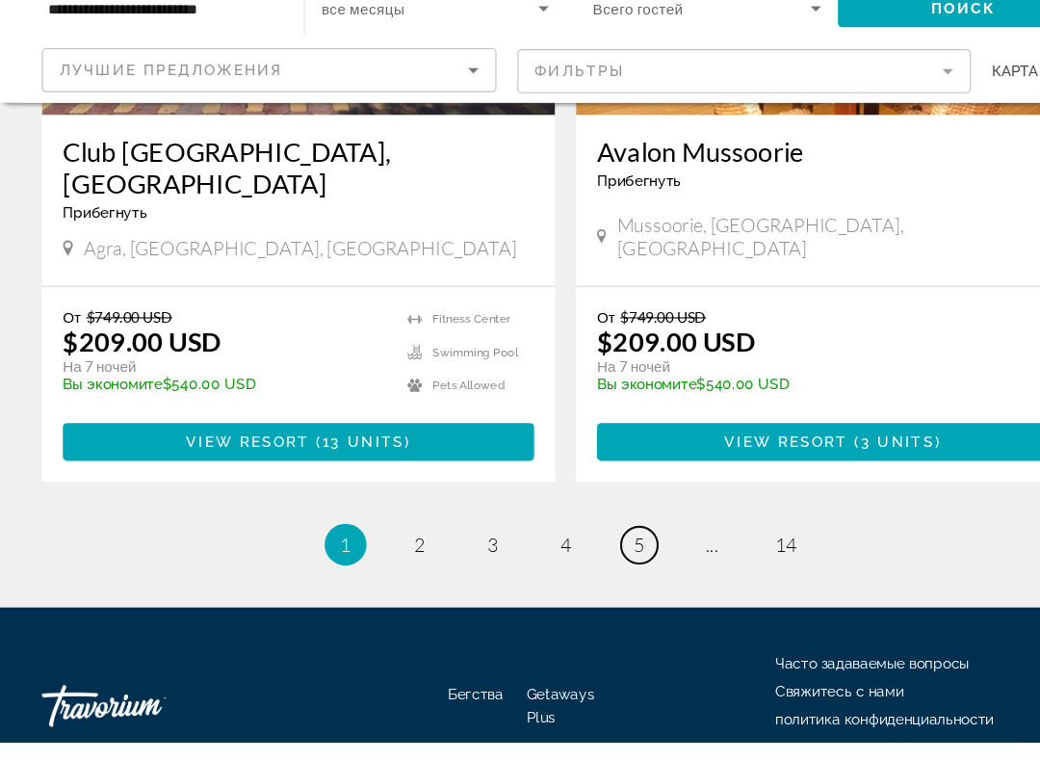
click at [594, 563] on link "page 5" at bounding box center [588, 580] width 34 height 34
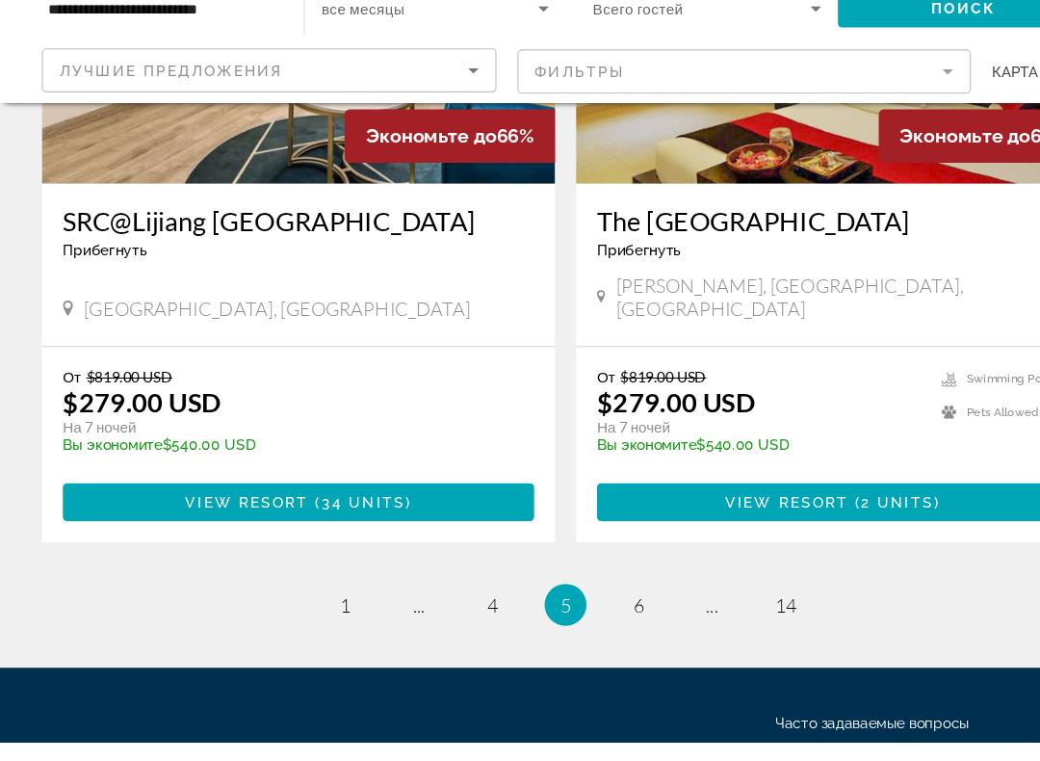
scroll to position [4350, 0]
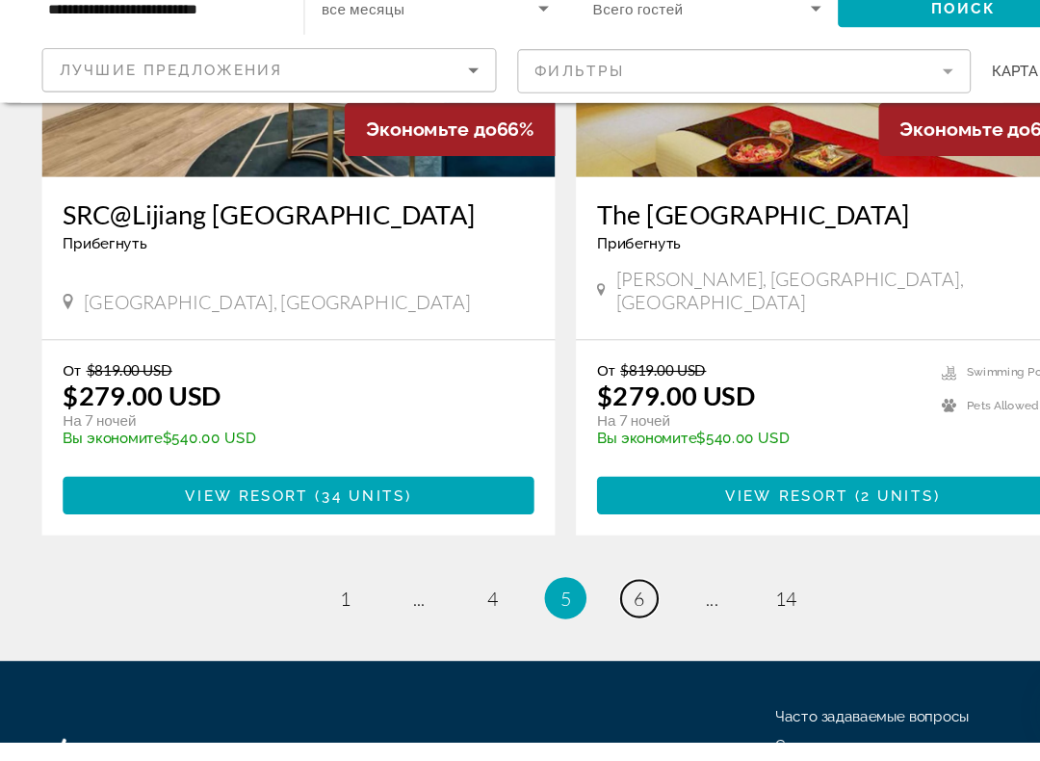
click at [586, 612] on link "page 6" at bounding box center [588, 629] width 34 height 34
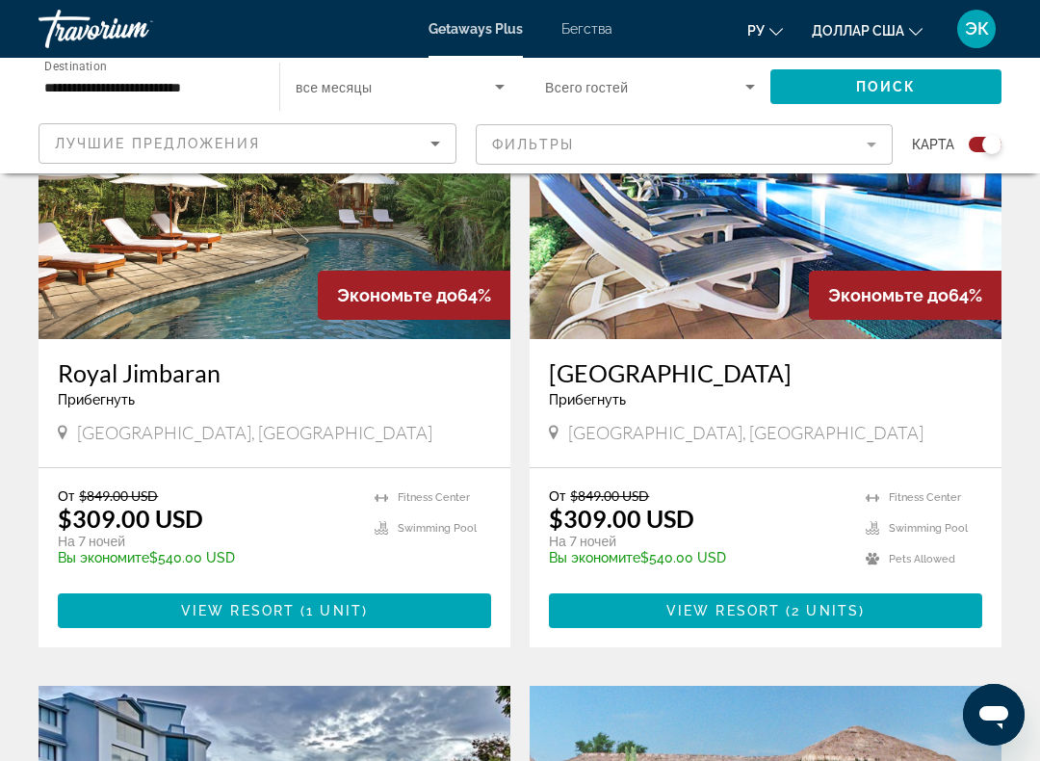
scroll to position [3459, 0]
